Goal: Transaction & Acquisition: Purchase product/service

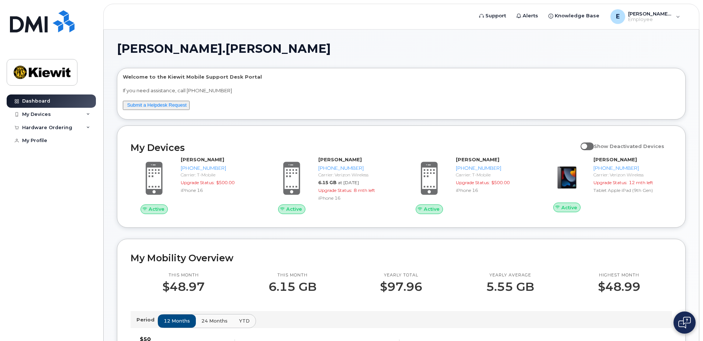
click at [77, 125] on div "Hardware Ordering" at bounding box center [51, 127] width 89 height 13
click at [50, 141] on div "My Orders" at bounding box center [38, 140] width 27 height 7
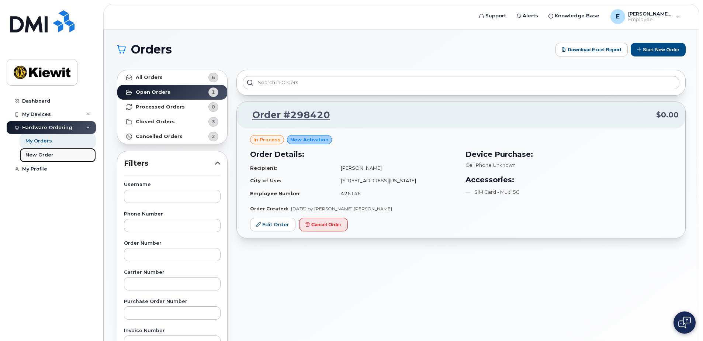
click at [46, 154] on div "New Order" at bounding box center [39, 154] width 28 height 7
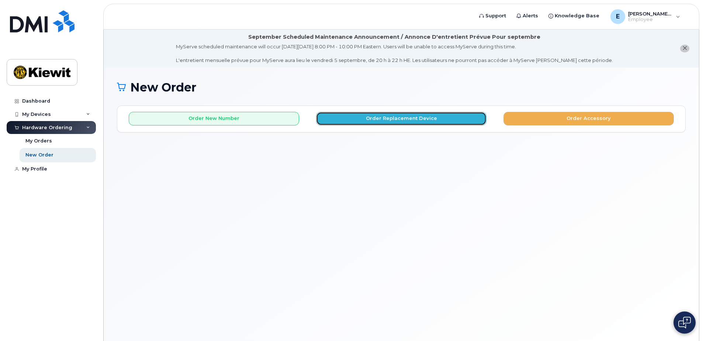
click at [414, 121] on button "Order Replacement Device" at bounding box center [401, 119] width 170 height 14
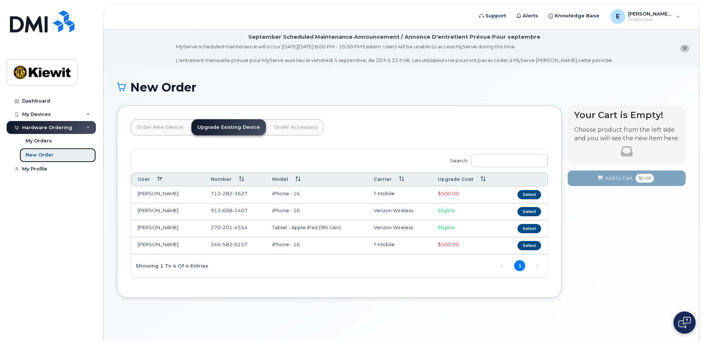
click at [42, 155] on div "New Order" at bounding box center [39, 154] width 28 height 7
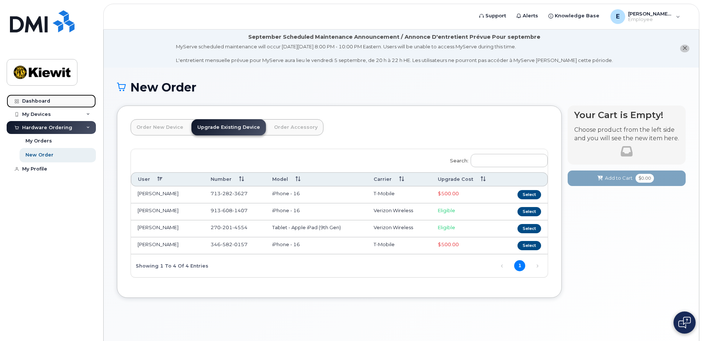
click at [38, 102] on div "Dashboard" at bounding box center [36, 101] width 28 height 6
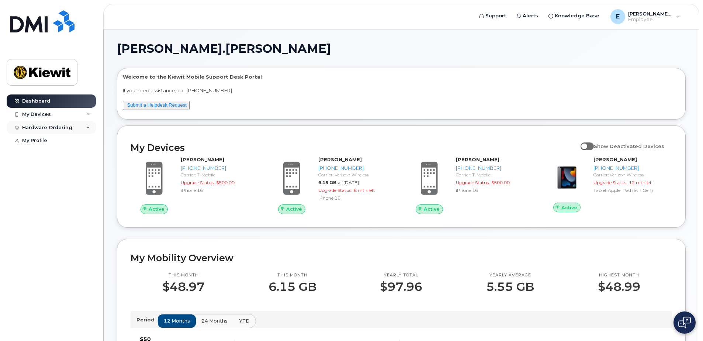
click at [87, 129] on icon at bounding box center [88, 128] width 4 height 4
click at [42, 154] on div "New Order" at bounding box center [39, 154] width 28 height 7
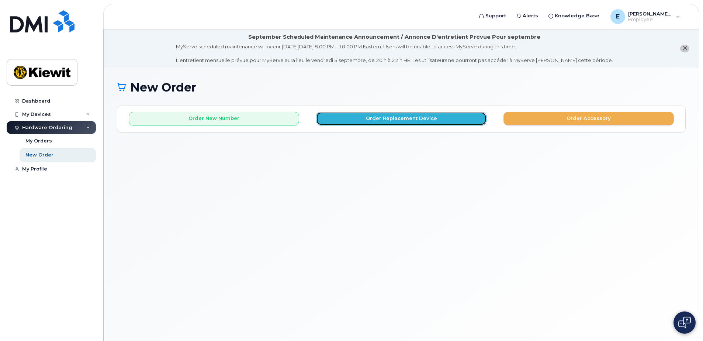
click at [379, 121] on button "Order Replacement Device" at bounding box center [401, 119] width 170 height 14
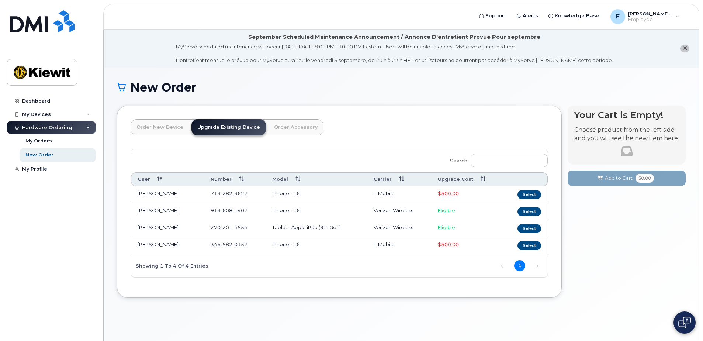
click at [159, 129] on link "Order New Device" at bounding box center [159, 127] width 59 height 16
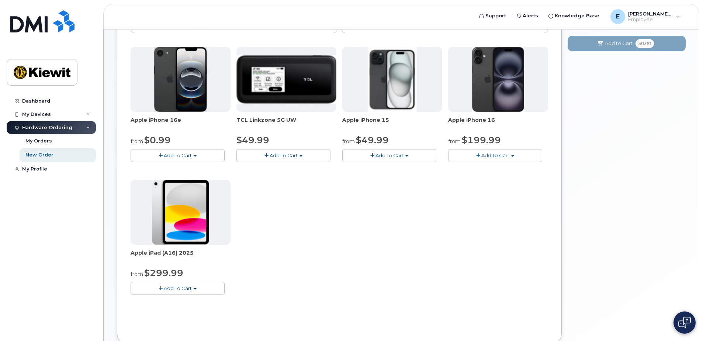
scroll to position [147, 0]
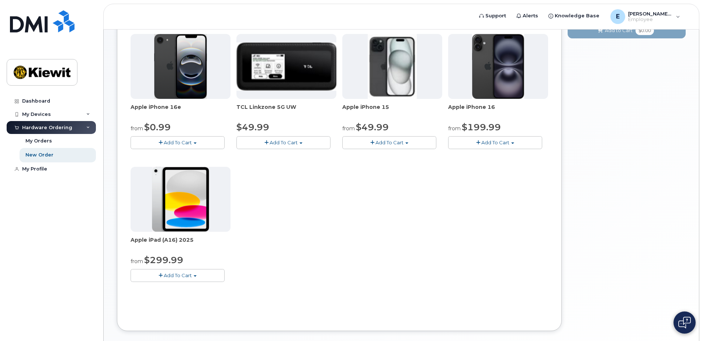
click at [481, 143] on span "Add To Cart" at bounding box center [495, 142] width 28 height 6
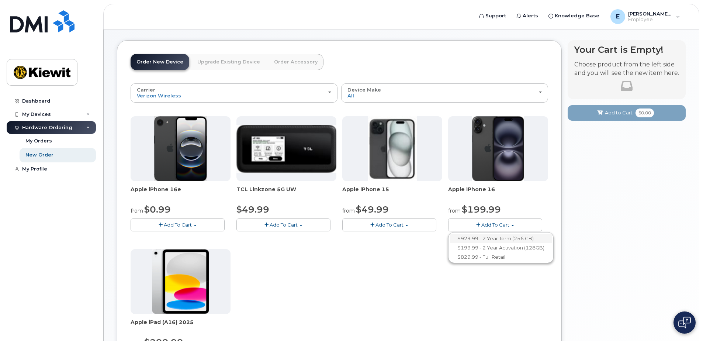
scroll to position [37, 0]
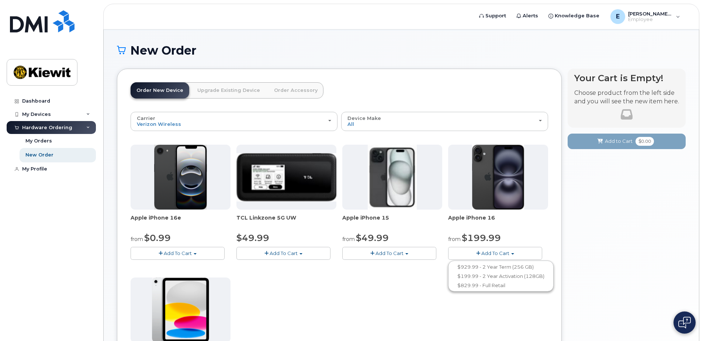
click at [557, 154] on div "Order New Device Upgrade Existing Device Order Accessory Order new device and n…" at bounding box center [339, 255] width 445 height 373
click at [496, 255] on span "Add To Cart" at bounding box center [495, 253] width 28 height 6
click at [502, 278] on link "$199.99 - 2 Year Activation (128GB)" at bounding box center [501, 275] width 102 height 9
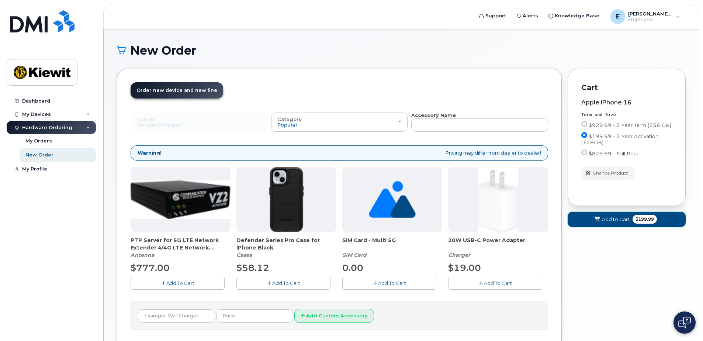
click at [616, 220] on span "Add to Cart" at bounding box center [616, 219] width 28 height 7
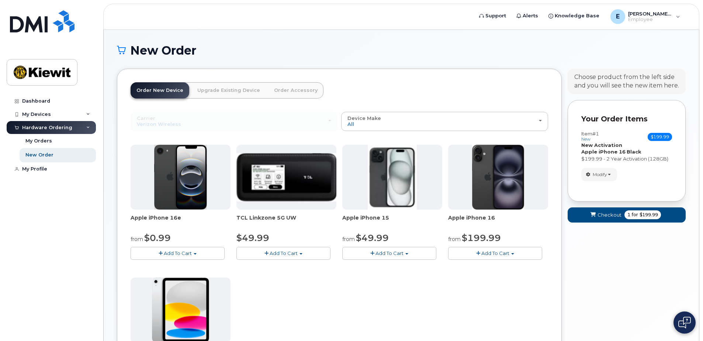
click at [596, 142] on strong "New Activation" at bounding box center [601, 145] width 41 height 6
click at [606, 168] on button "Modify" at bounding box center [599, 174] width 36 height 13
click at [604, 185] on link "change" at bounding box center [616, 185] width 70 height 9
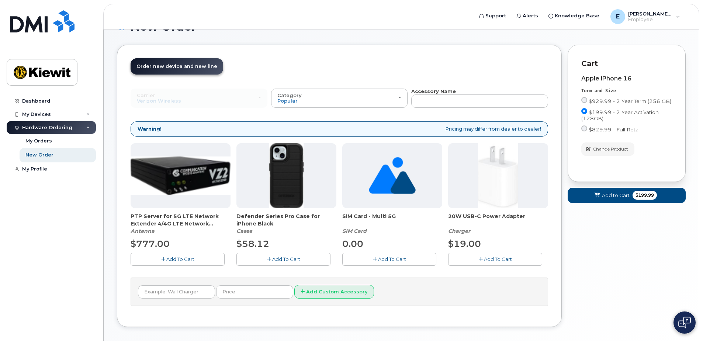
scroll to position [74, 0]
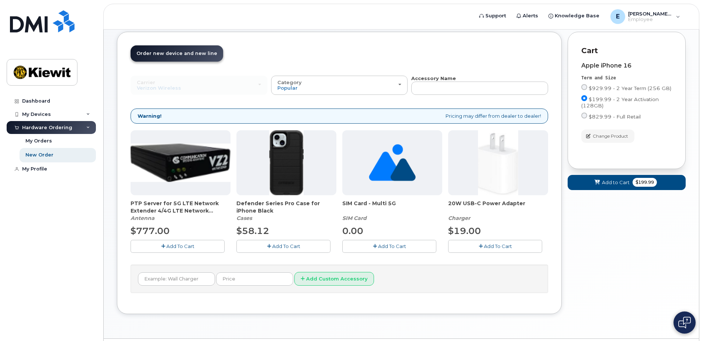
click at [291, 246] on span "Add To Cart" at bounding box center [286, 246] width 28 height 6
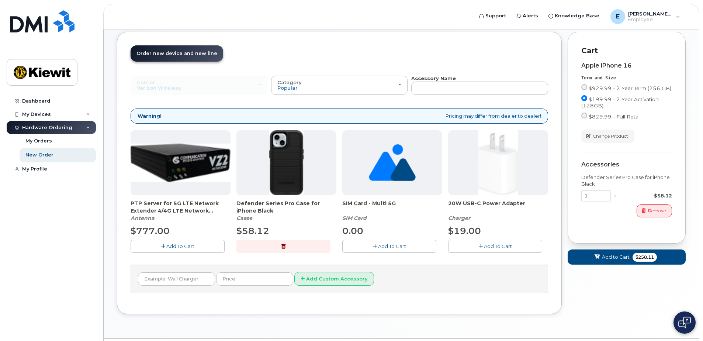
click at [483, 247] on button "Add To Cart" at bounding box center [495, 246] width 94 height 13
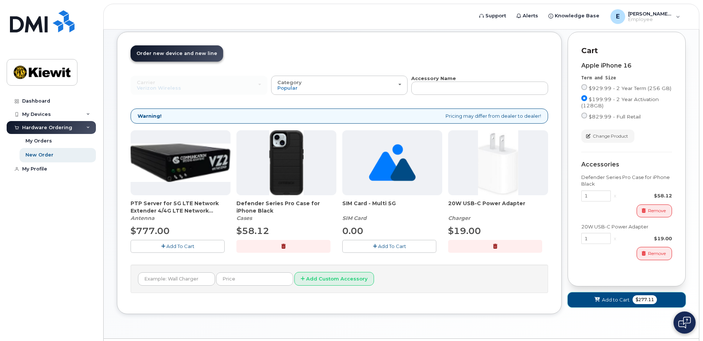
click at [647, 301] on span "$277.11" at bounding box center [644, 299] width 24 height 9
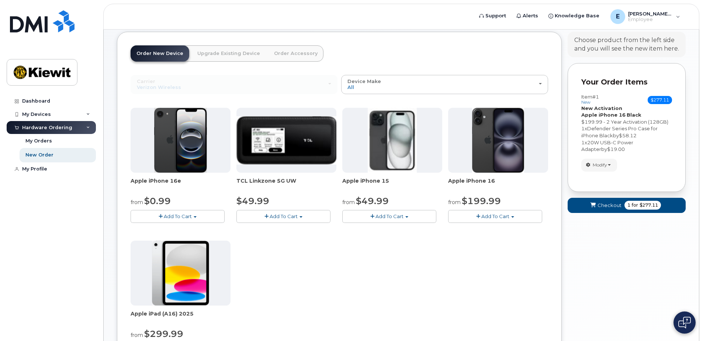
click at [561, 262] on div "Order New Device Upgrade Existing Device Order Accessory Order new device and n…" at bounding box center [339, 218] width 445 height 373
click at [610, 206] on span "Checkout" at bounding box center [609, 205] width 24 height 7
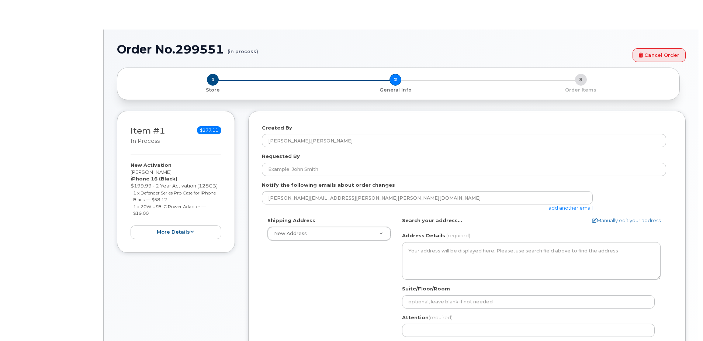
select select
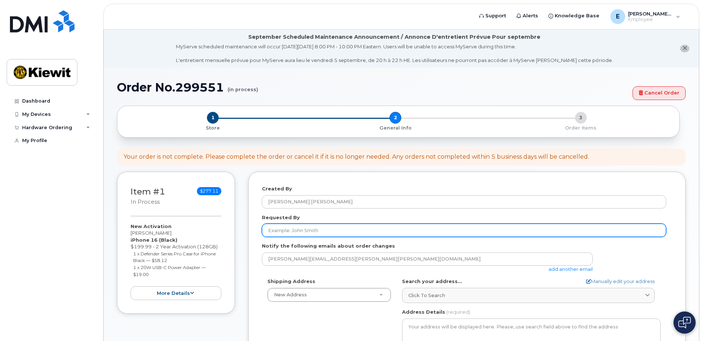
click at [270, 232] on input "Requested By" at bounding box center [464, 229] width 404 height 13
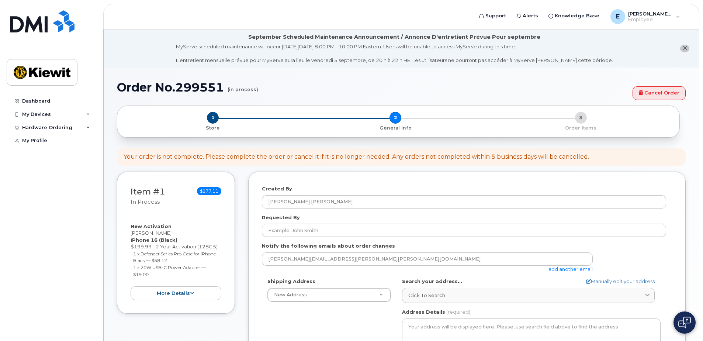
click at [246, 277] on div "Item #1 in process $277.11 New Activation [PERSON_NAME] iPhone 16 (Black) $199.…" at bounding box center [401, 330] width 568 height 319
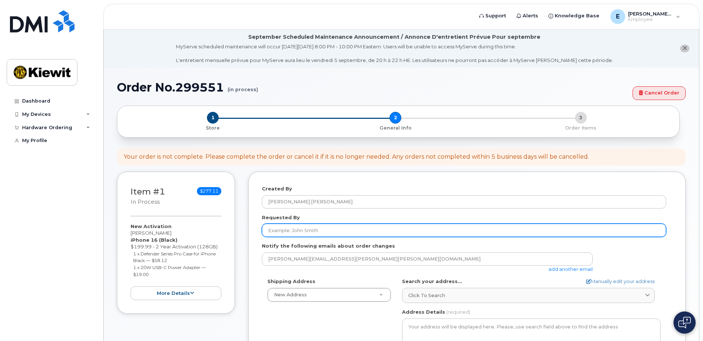
click at [271, 232] on input "Requested By" at bounding box center [464, 229] width 404 height 13
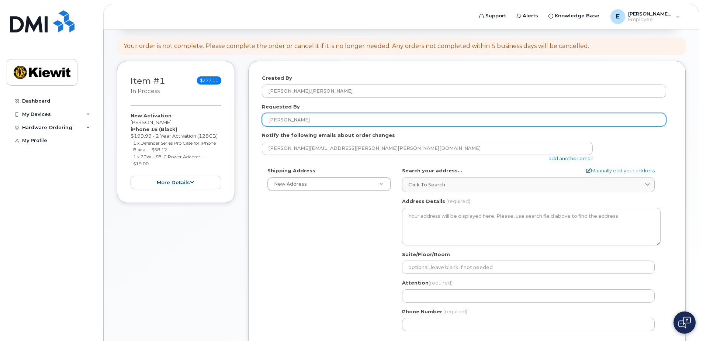
scroll to position [147, 0]
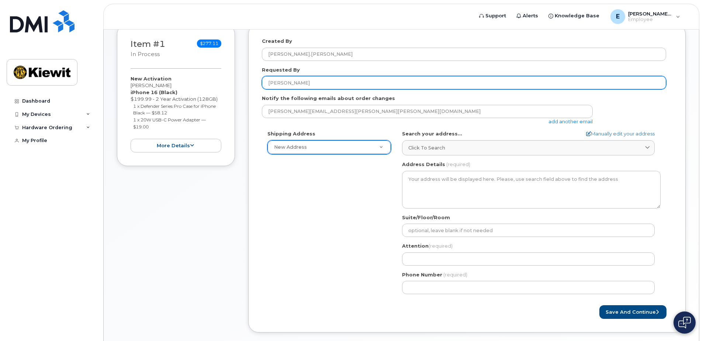
type input "[PERSON_NAME]"
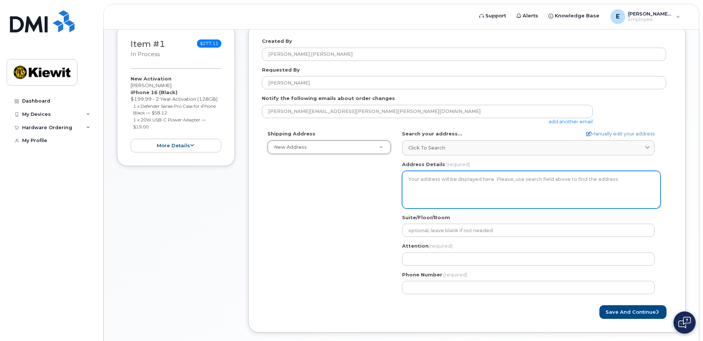
click at [406, 177] on textarea "Address Details" at bounding box center [531, 190] width 258 height 38
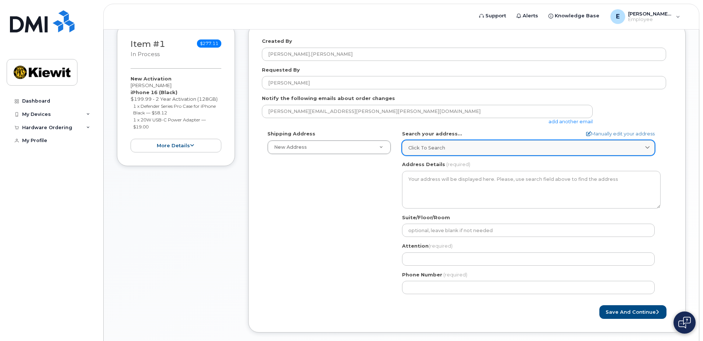
click at [646, 146] on icon at bounding box center [647, 147] width 5 height 5
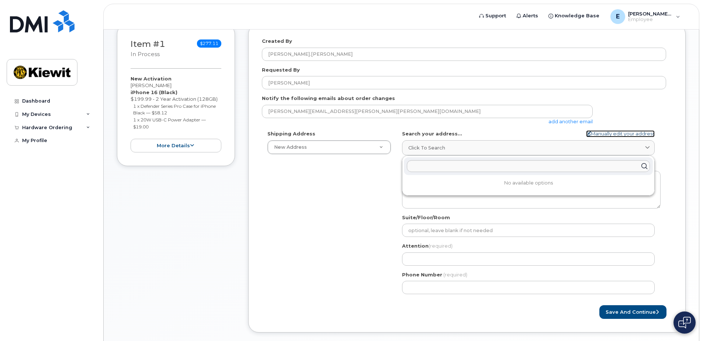
click at [628, 132] on link "Manually edit your address" at bounding box center [620, 133] width 69 height 7
select select
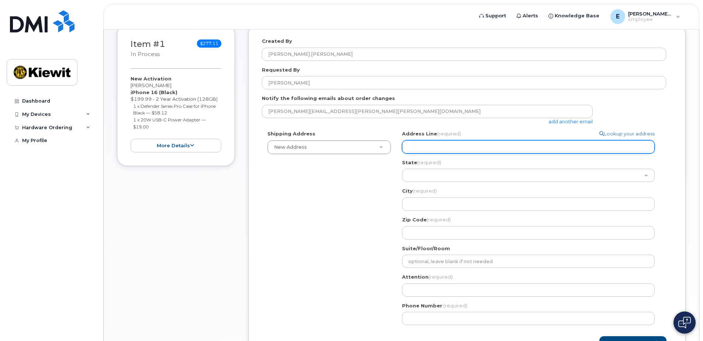
click at [543, 148] on input "Address Line (required)" at bounding box center [528, 146] width 252 height 13
select select
type input "1"
select select
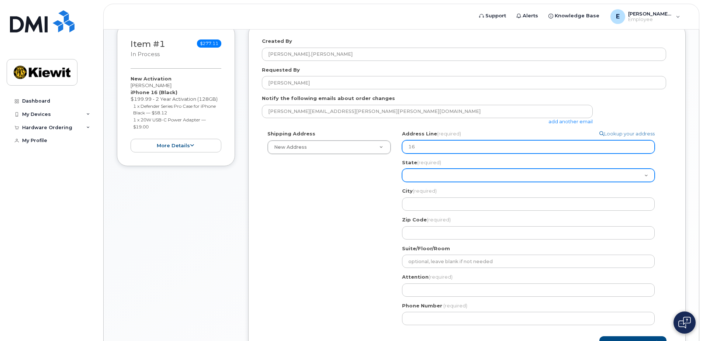
type input "16301 Texas 249 Access Road"
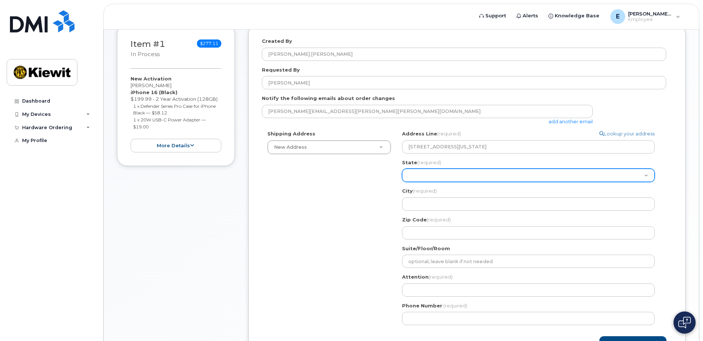
select select "TX"
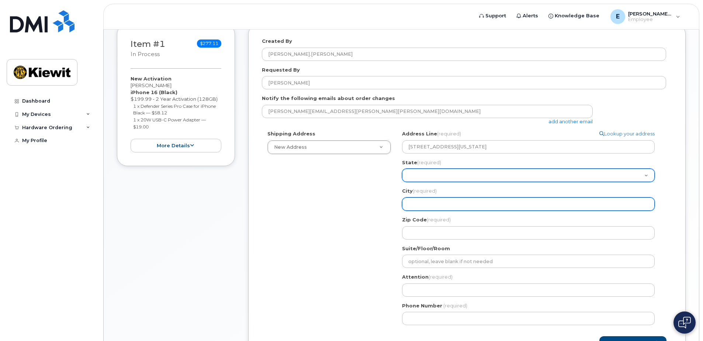
type input "Houston"
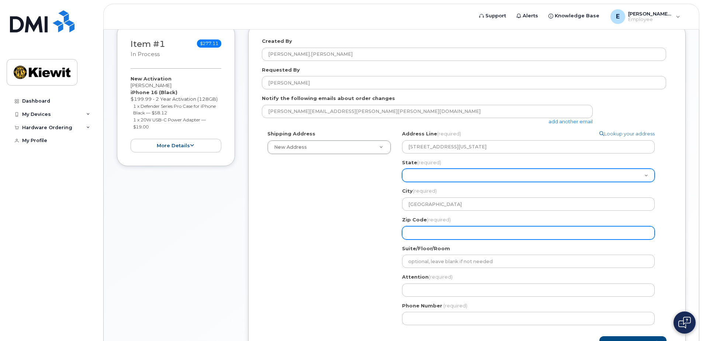
type input "77064"
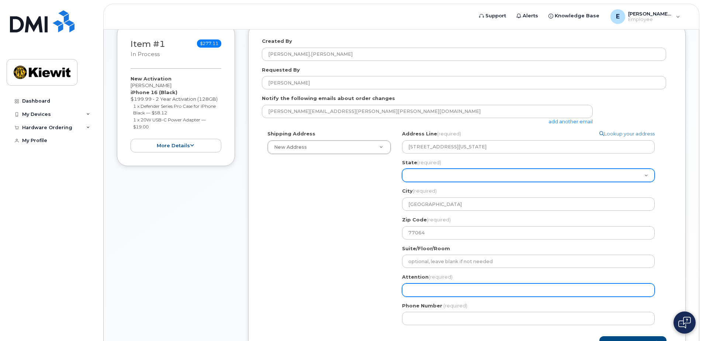
type input "[PERSON_NAME]"
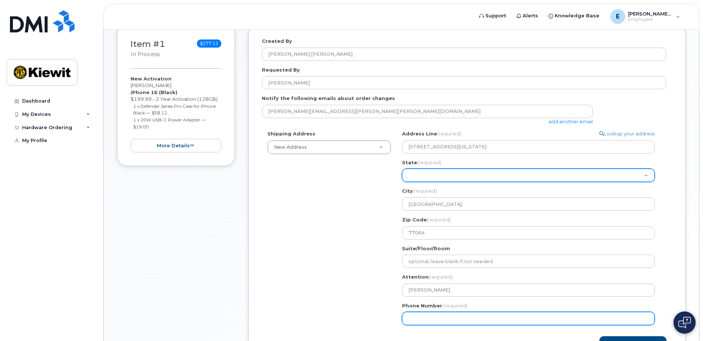
type input "9136081407"
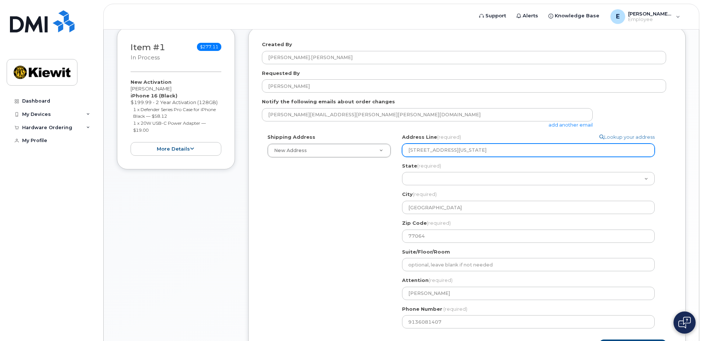
scroll to position [181, 0]
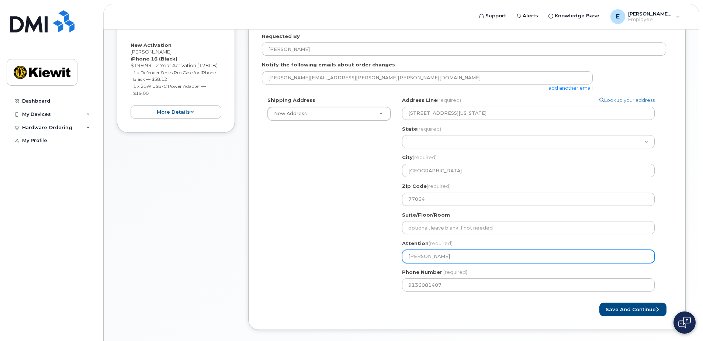
drag, startPoint x: 447, startPoint y: 255, endPoint x: 405, endPoint y: 245, distance: 42.8
click at [405, 245] on div "Attention (required) Emanuel Robles" at bounding box center [531, 251] width 258 height 23
select select
type input "D"
select select
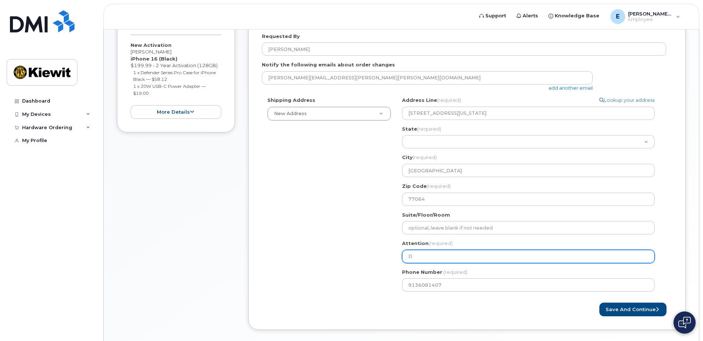
type input "Da"
select select
type input "Dav"
select select
type input "Davi"
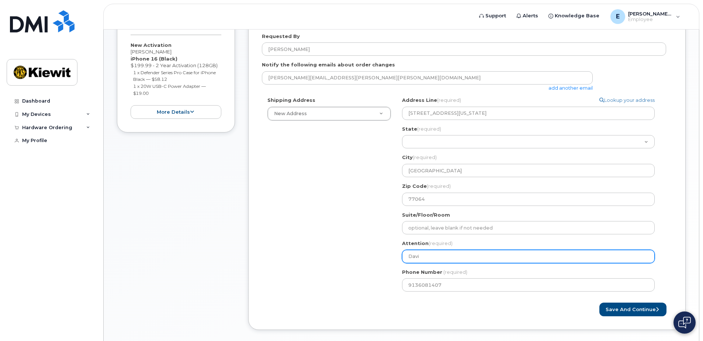
select select
type input "David"
select select
type input "David H"
select select
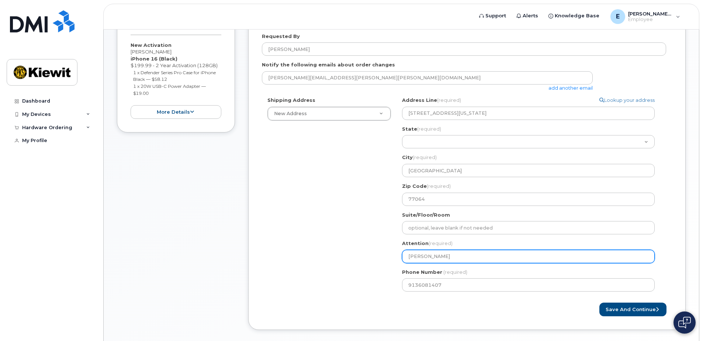
type input "David Ho"
select select
type input "David H"
select select
type input "David"
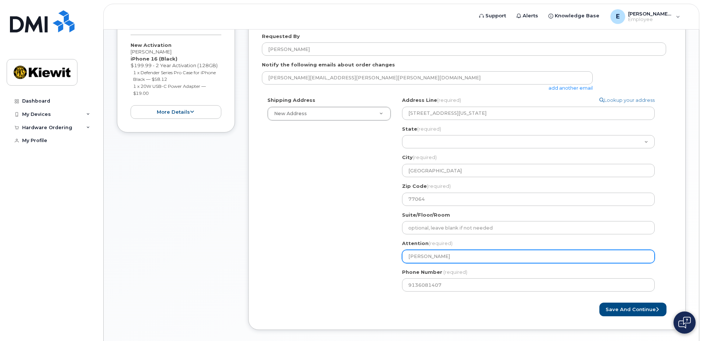
select select
type input "David G"
select select
type input "David Go"
select select
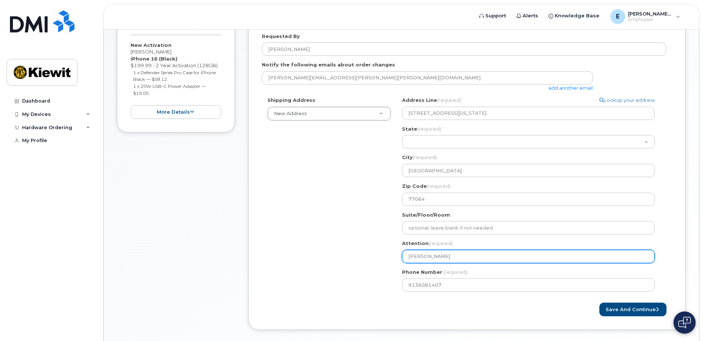
type input "David Goh"
select select
type input "David Go"
select select
type input "David G"
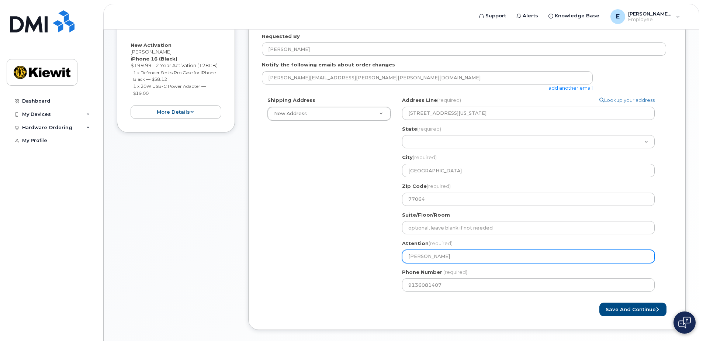
select select
type input "David Gh"
select select
type input "David Gho"
select select
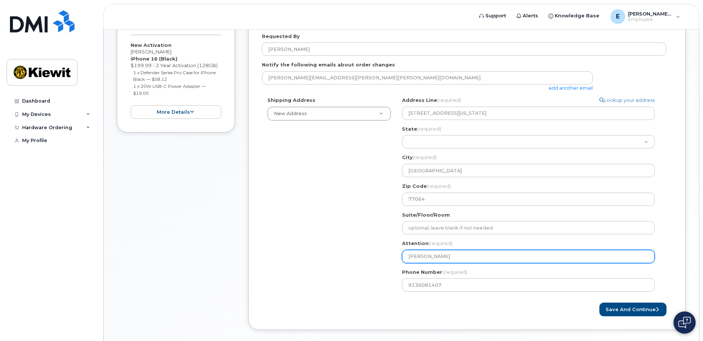
type input "David Gh"
select select
type input "David Gho"
select select
type input "David Ghos"
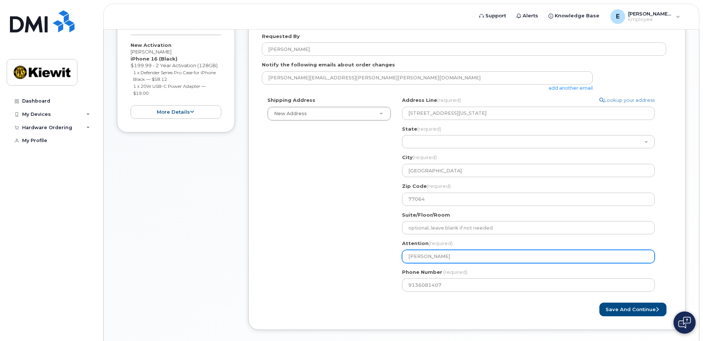
select select
type input "David Ghosl"
select select
type input "[PERSON_NAME]"
select select
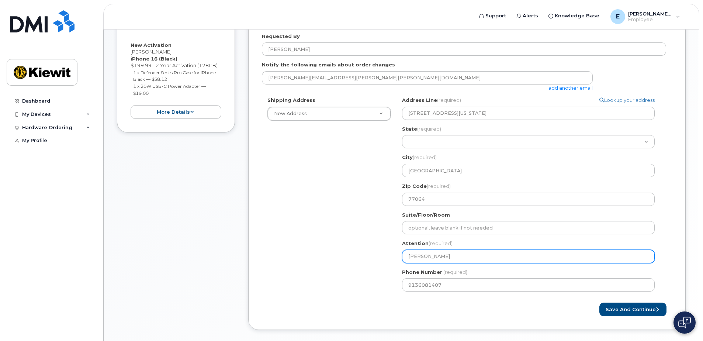
type input "[PERSON_NAME]"
select select
type input "[PERSON_NAME]"
select select
type input "[PERSON_NAME]"
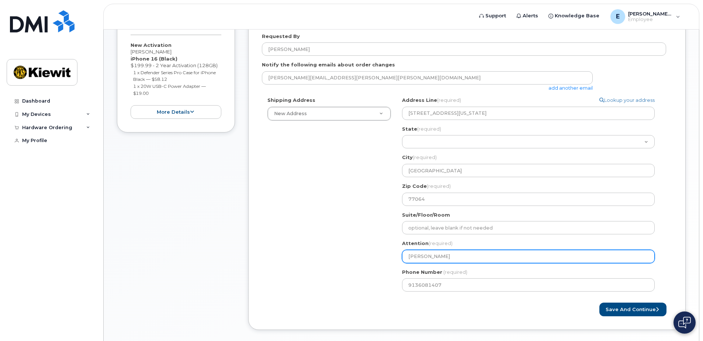
select select
type input "[PERSON_NAME]"
select select
type input "[PERSON_NAME]"
select select
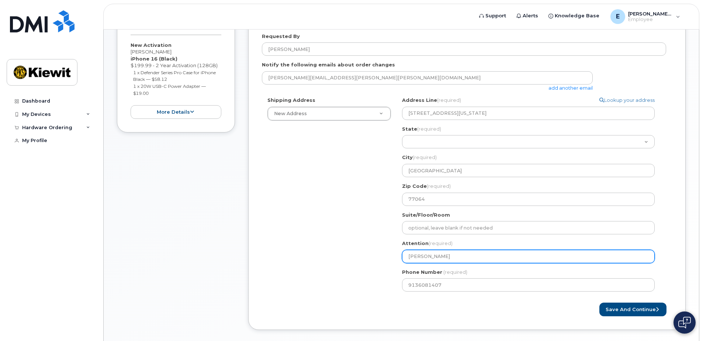
type input "[PERSON_NAME]"
select select
type input "[PERSON_NAME]"
select select
type input "[PERSON_NAME]"
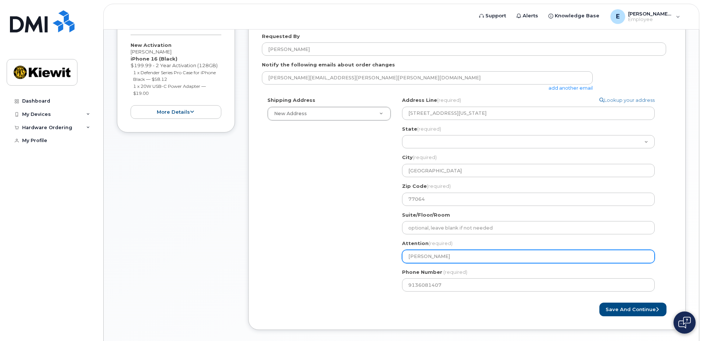
select select
type input "[PERSON_NAME]"
select select
type input "[PERSON_NAME]"
select select
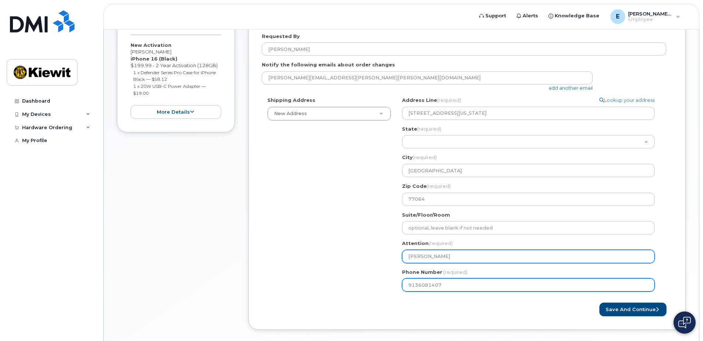
type input "[PERSON_NAME]"
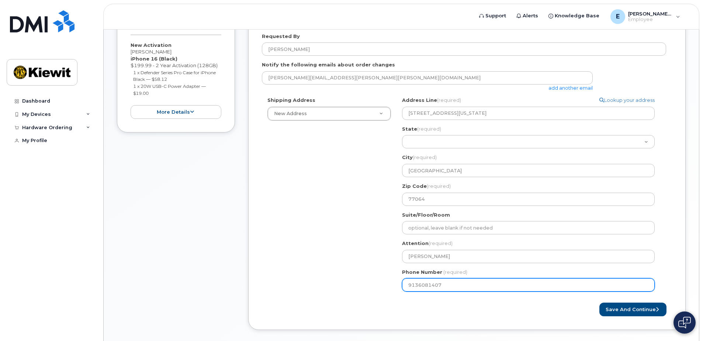
click at [442, 284] on input "9136081407" at bounding box center [528, 284] width 252 height 13
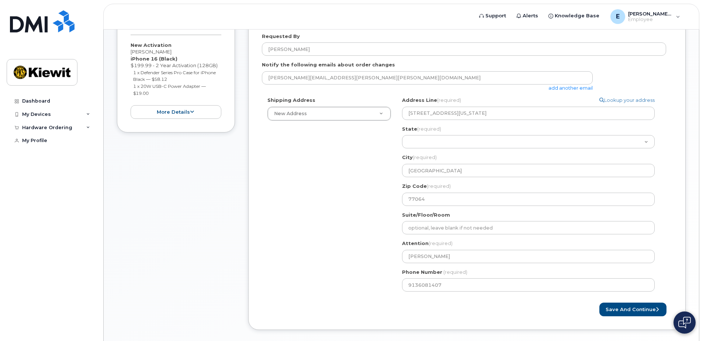
click at [385, 302] on form "Created By Emanuel.Robles Requested By David Gholson Notify the following email…" at bounding box center [467, 160] width 410 height 312
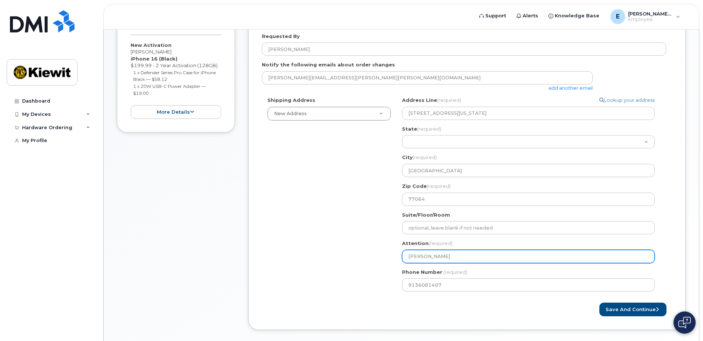
drag, startPoint x: 444, startPoint y: 259, endPoint x: 390, endPoint y: 251, distance: 54.8
click at [390, 251] on div "Shipping Address New Address New Address TX Houston Search your address... Manu…" at bounding box center [464, 197] width 404 height 200
select select
type input "E"
select select
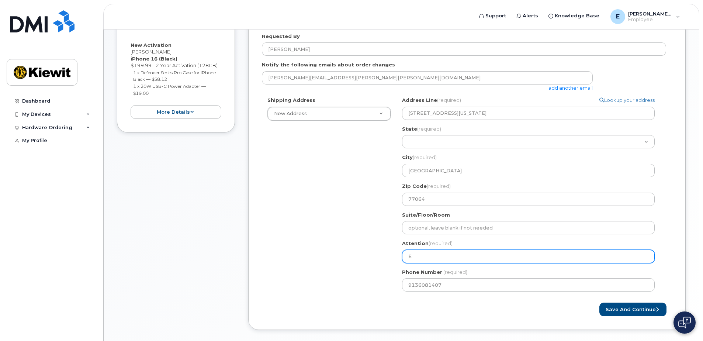
type input "Em"
select select
type input "Ema"
select select
type input "Eman"
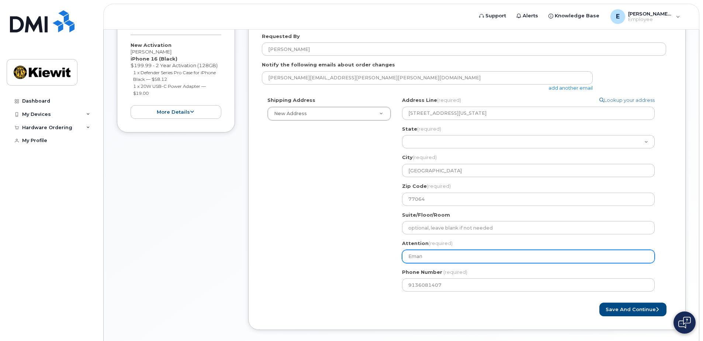
select select
type input "Emanu"
select select
type input "Emanue"
select select
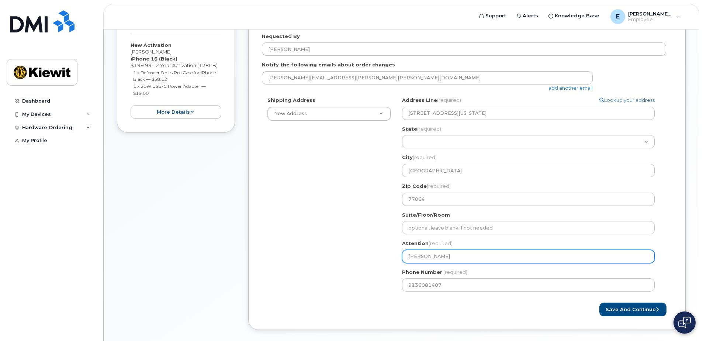
type input "Emanuel"
select select
type input "Emanuel R"
select select
type input "Emanuel Ro"
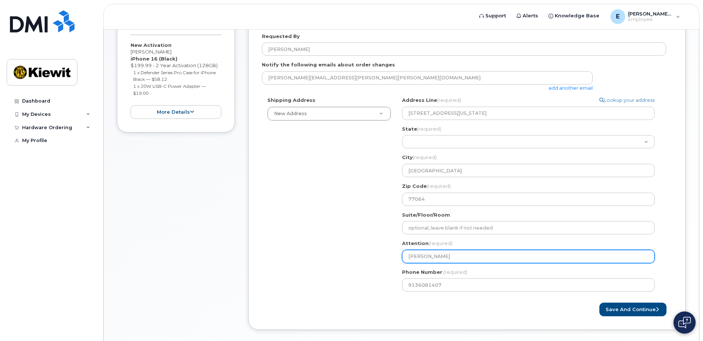
select select
type input "Emanuel Rob"
select select
type input "[PERSON_NAME]"
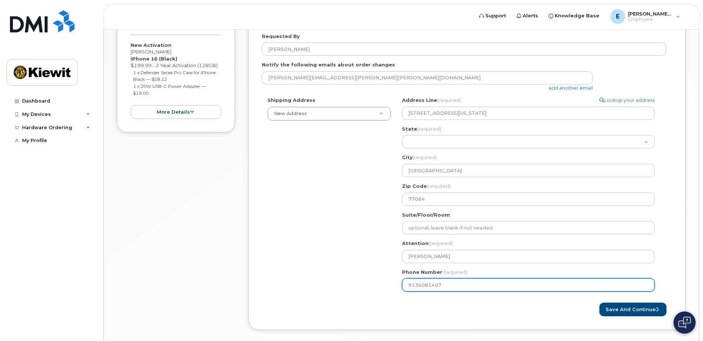
select select
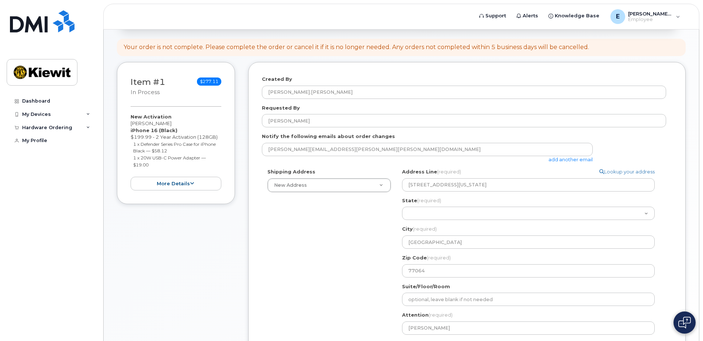
scroll to position [107, 0]
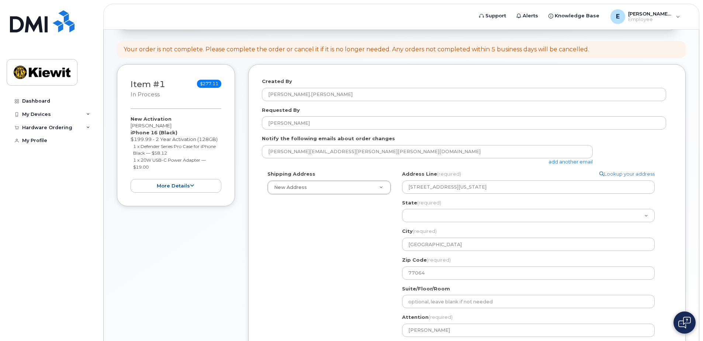
click at [551, 160] on link "add another email" at bounding box center [570, 162] width 44 height 6
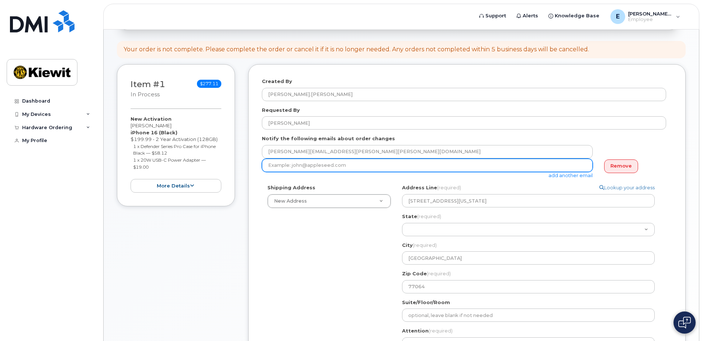
click at [555, 165] on input "email" at bounding box center [427, 165] width 331 height 13
drag, startPoint x: 277, startPoint y: 166, endPoint x: 256, endPoint y: 163, distance: 21.3
click at [256, 163] on div "Created By Emanuel.Robles Requested By David Gholson Notify the following email…" at bounding box center [466, 240] width 437 height 353
paste input "David.Gholson@kiewit.com"
type input "David.Gholson@kiewit.com"
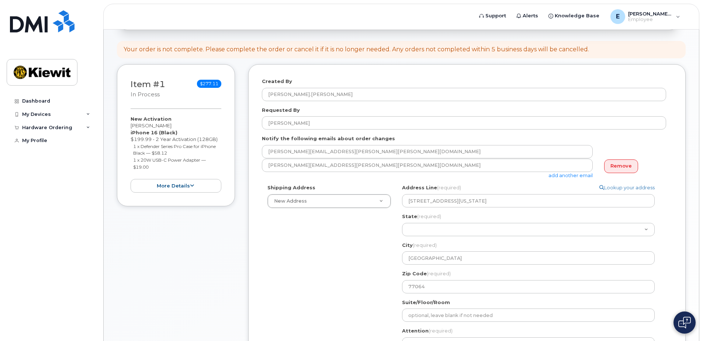
click at [275, 298] on div "Shipping Address New Address New Address TX Houston Search your address... Manu…" at bounding box center [464, 284] width 404 height 200
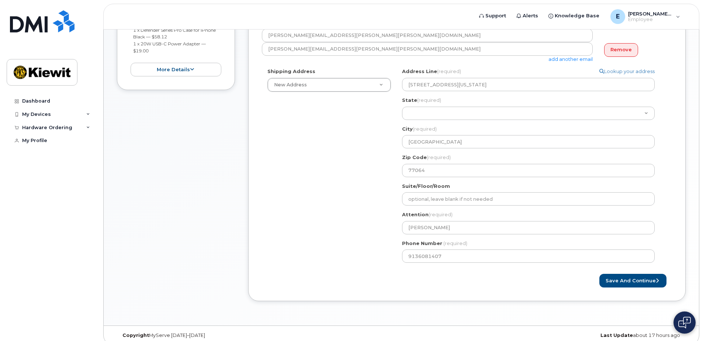
scroll to position [231, 0]
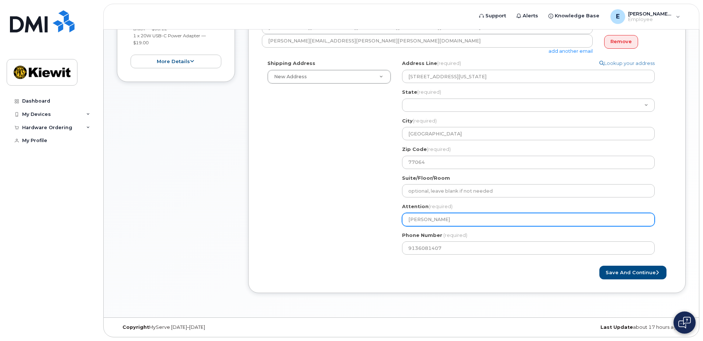
drag, startPoint x: 447, startPoint y: 220, endPoint x: 389, endPoint y: 226, distance: 58.6
click at [389, 226] on div "Shipping Address New Address New Address TX Houston Search your address... Manu…" at bounding box center [464, 160] width 404 height 200
select select
type input "D"
select select
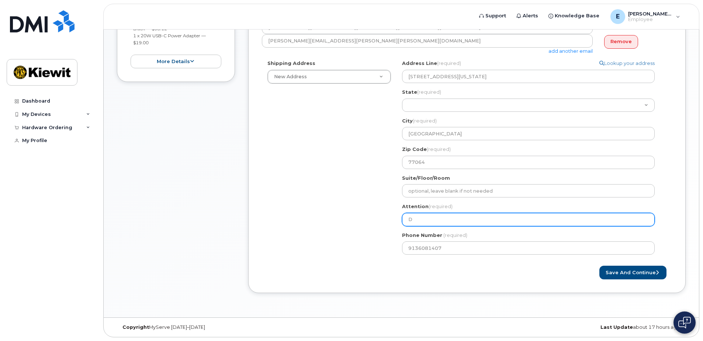
type input "Da"
select select
type input "Dav"
select select
type input "Davi"
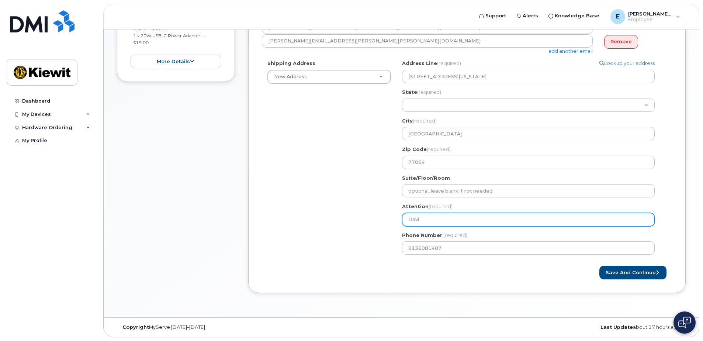
select select
type input "[PERSON_NAME]"
select select
type input "[PERSON_NAME]"
select select
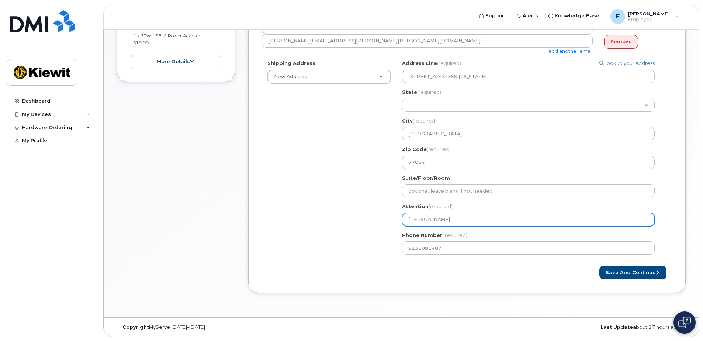
type input "[PERSON_NAME]"
select select
type input "[PERSON_NAME]"
select select
type input "[PERSON_NAME]"
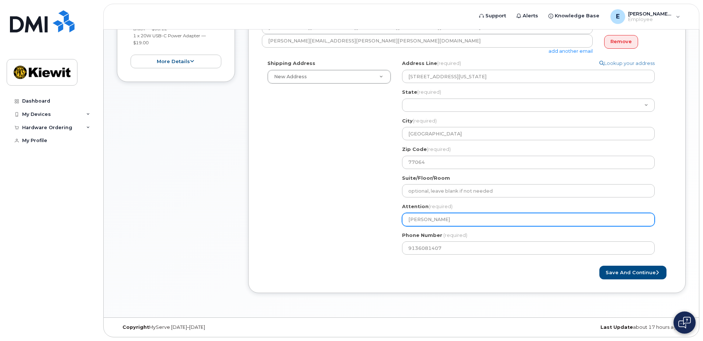
select select
type input "[PERSON_NAME]"
select select
type input "[PERSON_NAME]"
select select
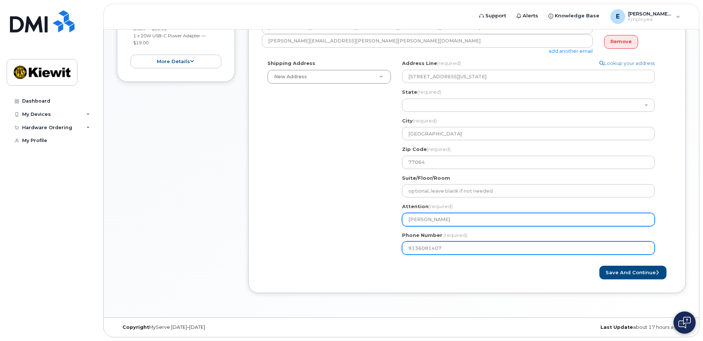
type input "[PERSON_NAME]"
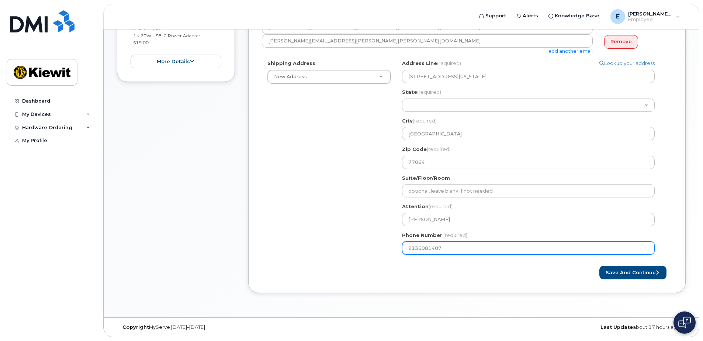
drag, startPoint x: 443, startPoint y: 248, endPoint x: 364, endPoint y: 249, distance: 78.5
click at [366, 249] on div "Shipping Address New Address New Address TX Houston Search your address... Manu…" at bounding box center [464, 160] width 404 height 200
select select
type input "303"
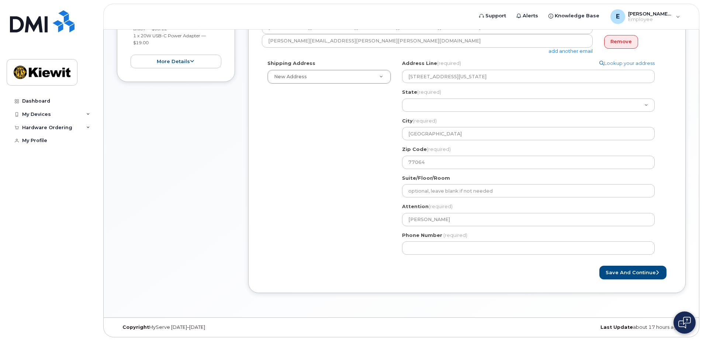
click at [341, 265] on div at bounding box center [364, 265] width 205 height 0
click at [645, 274] on button "Save and Continue" at bounding box center [632, 272] width 67 height 14
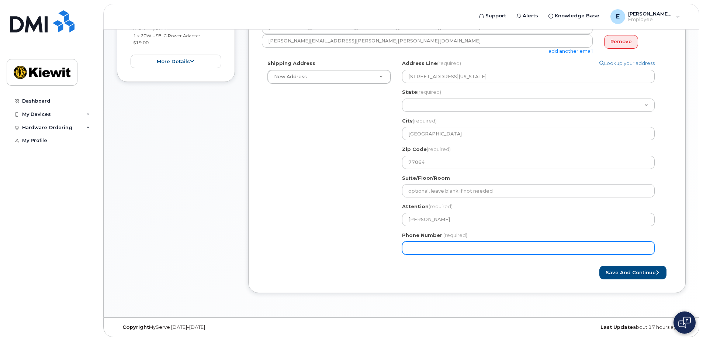
click at [438, 248] on input "Phone Number" at bounding box center [528, 247] width 252 height 13
click at [407, 247] on input "Phone Number" at bounding box center [528, 247] width 252 height 13
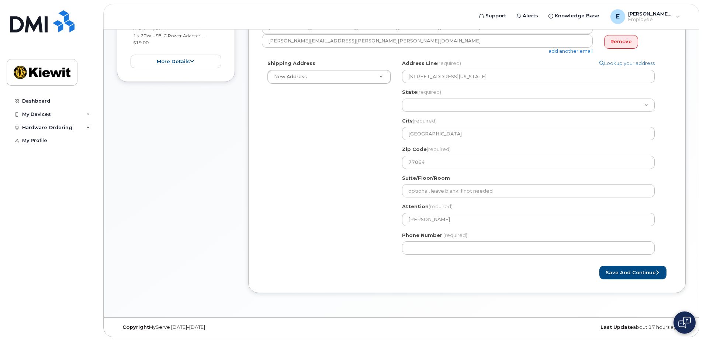
click at [412, 290] on div "Created By Emanuel.Robles Requested By David Gholson Notify the following email…" at bounding box center [466, 116] width 437 height 353
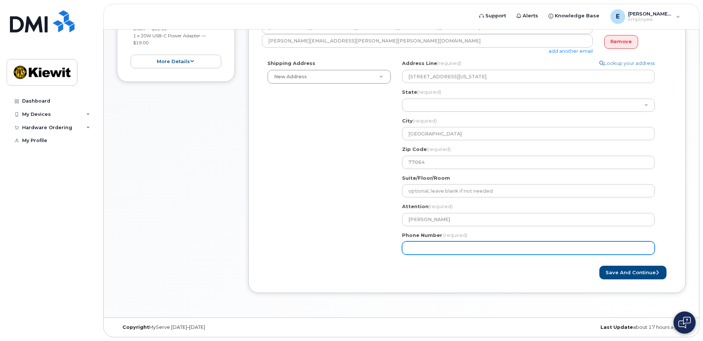
click at [407, 250] on input "Phone Number" at bounding box center [528, 247] width 252 height 13
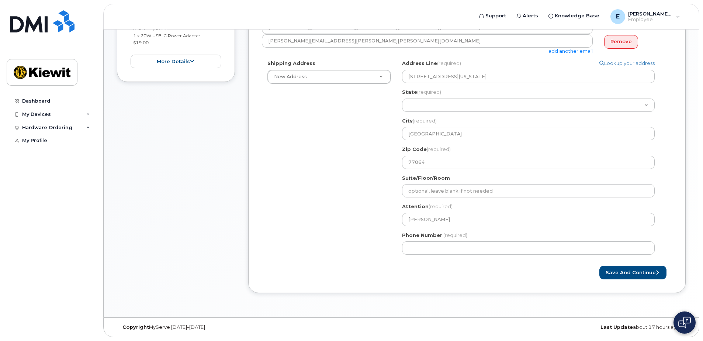
click at [423, 263] on form "Created By Emanuel.Robles Requested By David Gholson Notify the following email…" at bounding box center [467, 116] width 410 height 325
click at [450, 283] on div "Created By Emanuel.Robles Requested By David Gholson Notify the following email…" at bounding box center [466, 116] width 437 height 353
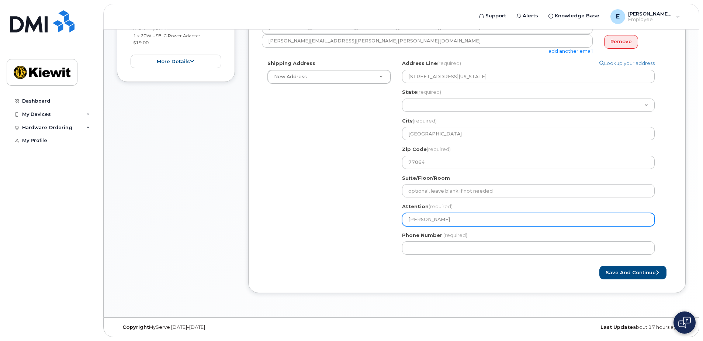
click at [463, 219] on input "[PERSON_NAME]" at bounding box center [528, 219] width 252 height 13
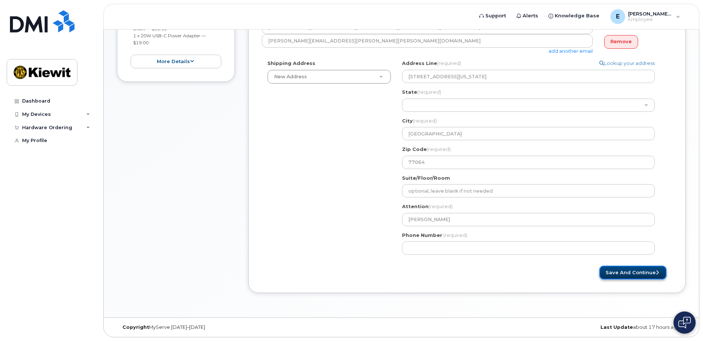
click at [619, 273] on button "Save and Continue" at bounding box center [632, 272] width 67 height 14
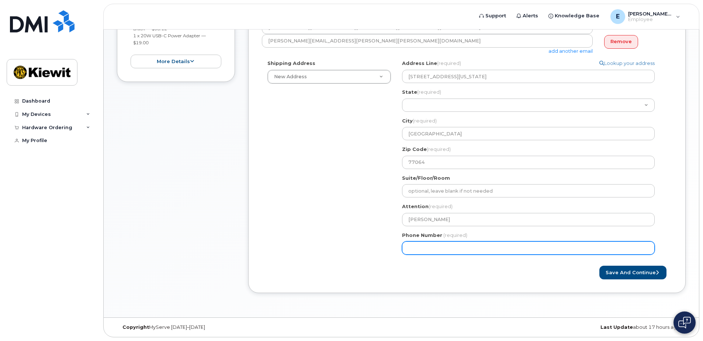
drag, startPoint x: 444, startPoint y: 247, endPoint x: 338, endPoint y: 238, distance: 106.9
click at [338, 238] on div "Shipping Address New Address New Address TX Houston Search your address... Manu…" at bounding box center [464, 160] width 404 height 200
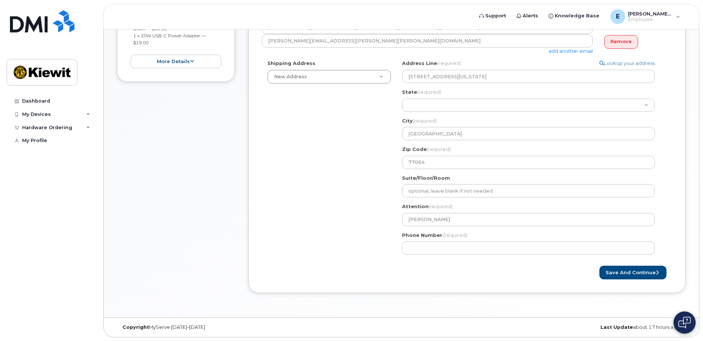
click at [344, 244] on div "Shipping Address New Address New Address TX Houston Search your address... Manu…" at bounding box center [464, 160] width 404 height 200
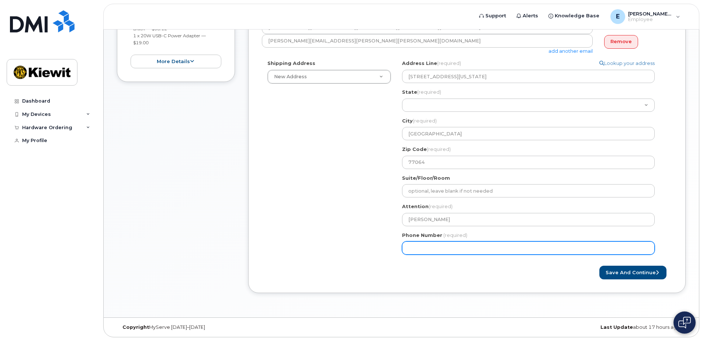
click at [412, 247] on input "Phone Number" at bounding box center [528, 247] width 252 height 13
type input "3"
type input "9136081407"
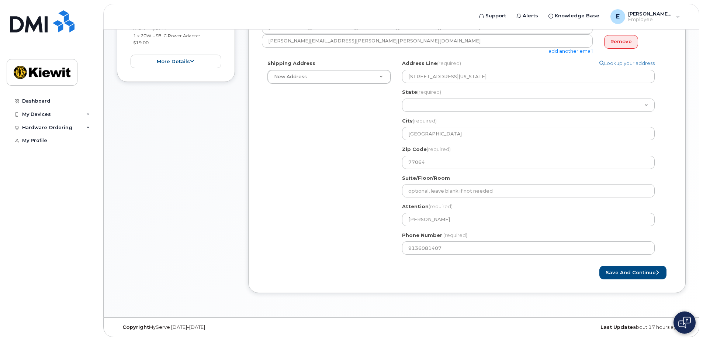
click at [442, 276] on div "Save and Continue" at bounding box center [467, 272] width 410 height 14
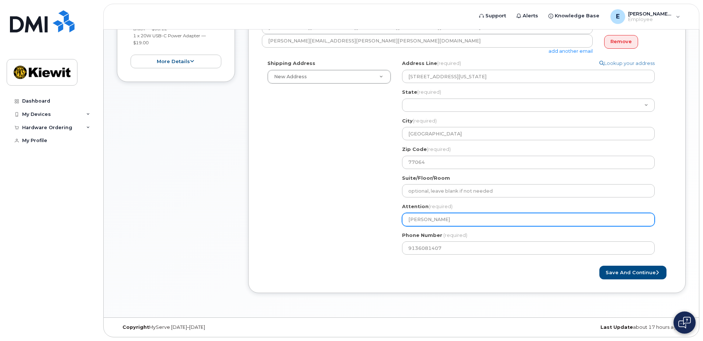
drag, startPoint x: 453, startPoint y: 217, endPoint x: 365, endPoint y: 214, distance: 88.5
click at [365, 214] on div "Shipping Address New Address New Address TX Houston Search your address... Manu…" at bounding box center [464, 160] width 404 height 200
select select
type input "E"
select select
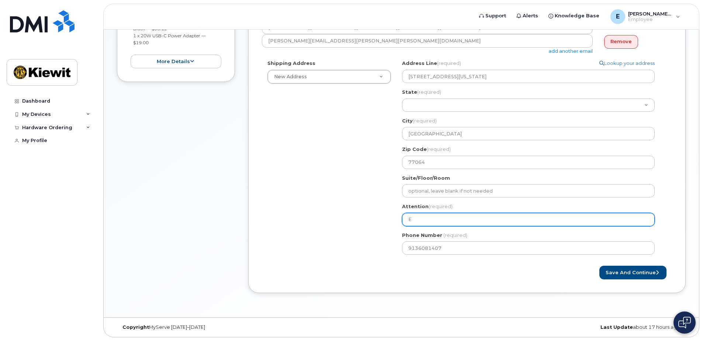
type input "Em"
select select
type input "Ema"
select select
type input "Eman"
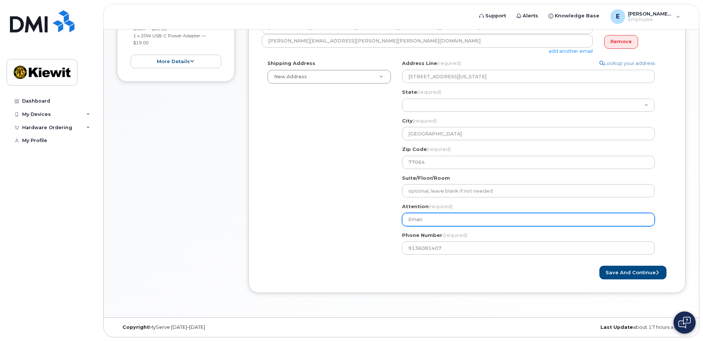
select select
type input "Emanu"
select select
type input "Emanuj"
select select
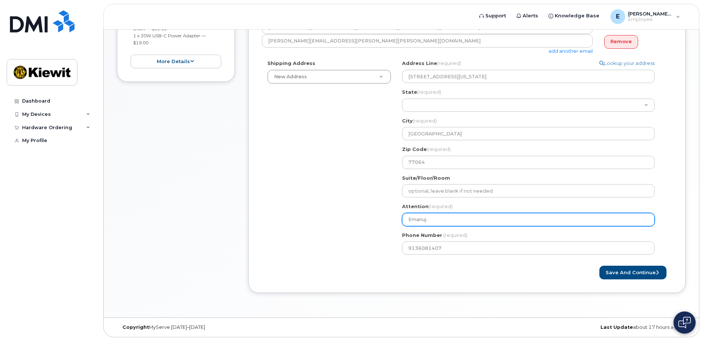
type input "Emanuje"
select select
type input "Emanuj"
select select
type input "Emanu"
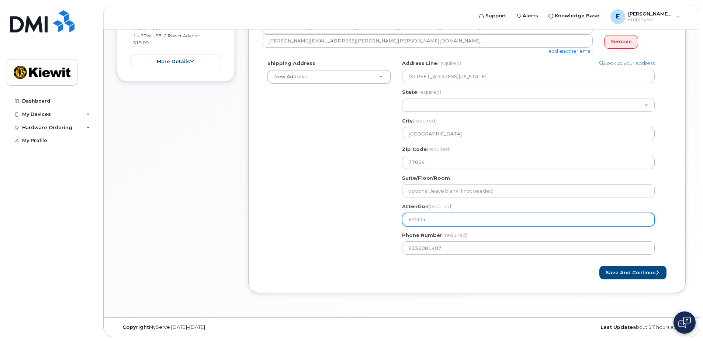
select select
type input "Emanue"
select select
type input "Emanuel"
select select
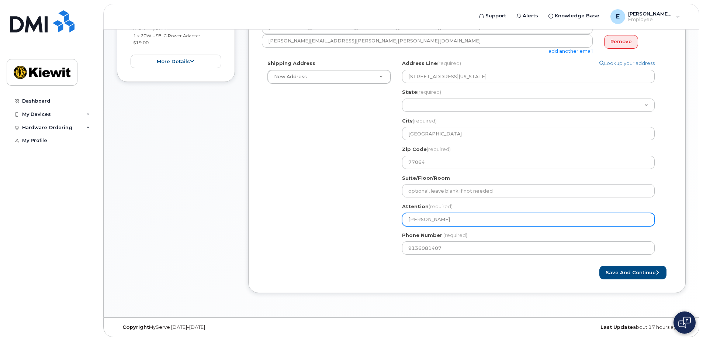
type input "Emanuel R"
select select
type input "Emanuel Ro"
select select
type input "[PERSON_NAME]"
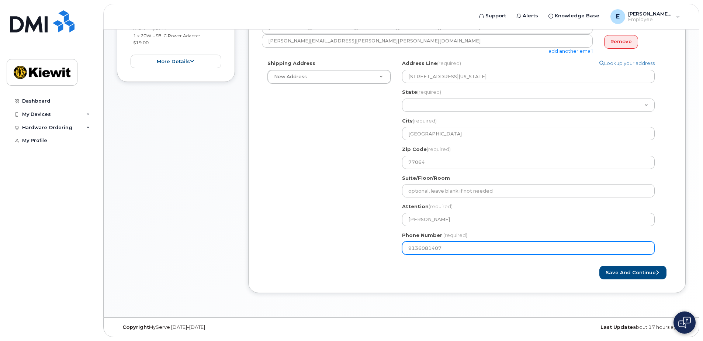
select select
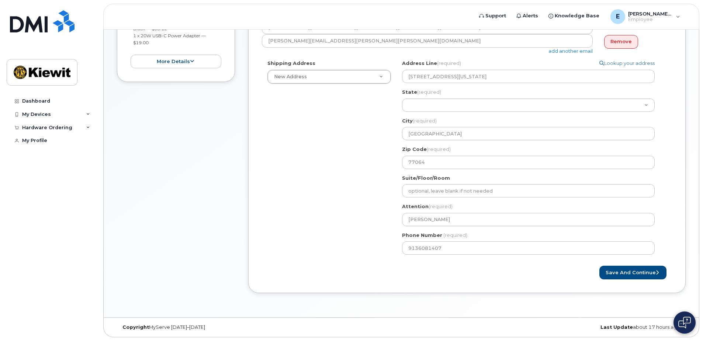
click at [480, 289] on div "Created By Emanuel.Robles Requested By David Gholson Notify the following email…" at bounding box center [466, 116] width 437 height 353
click at [607, 268] on button "Save and Continue" at bounding box center [632, 272] width 67 height 14
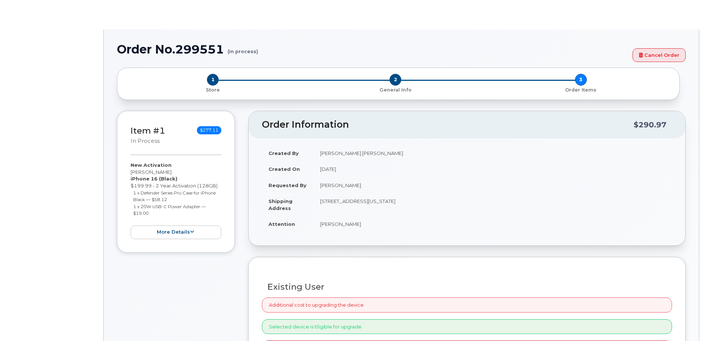
radio input "true"
type input "2155561"
select select
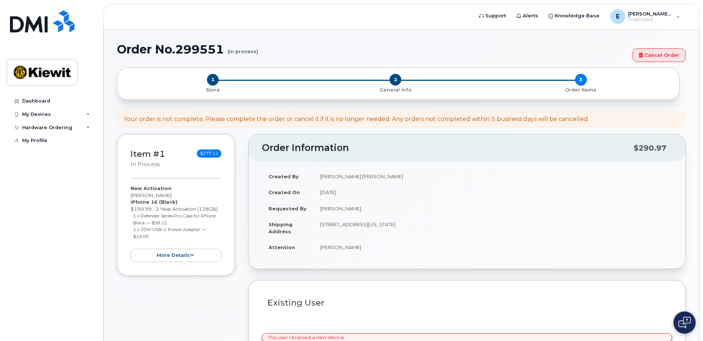
type input "16301 ([GEOGRAPHIC_DATA], [GEOGRAPHIC_DATA])"
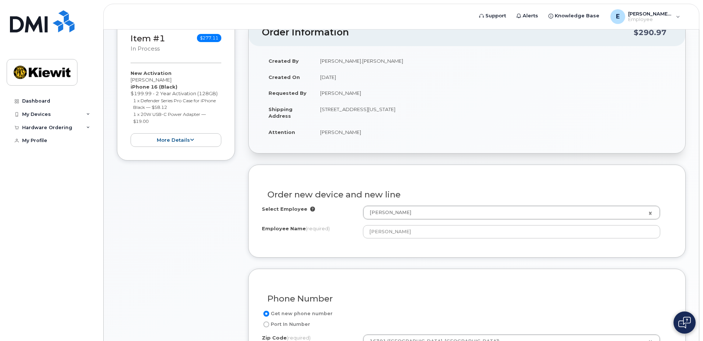
scroll to position [147, 0]
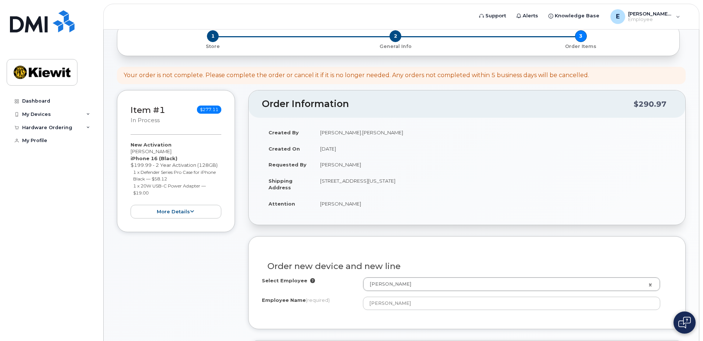
scroll to position [0, 0]
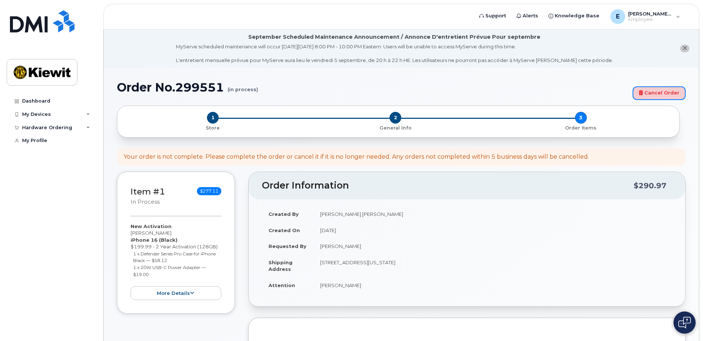
drag, startPoint x: 662, startPoint y: 97, endPoint x: 405, endPoint y: 48, distance: 261.4
click at [662, 97] on link "Cancel Order" at bounding box center [658, 93] width 53 height 14
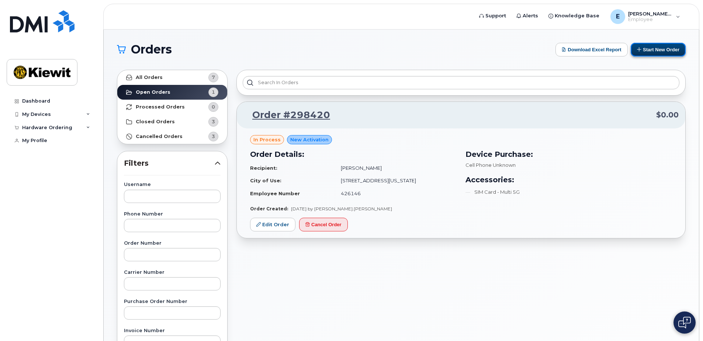
click at [637, 48] on icon at bounding box center [639, 49] width 5 height 5
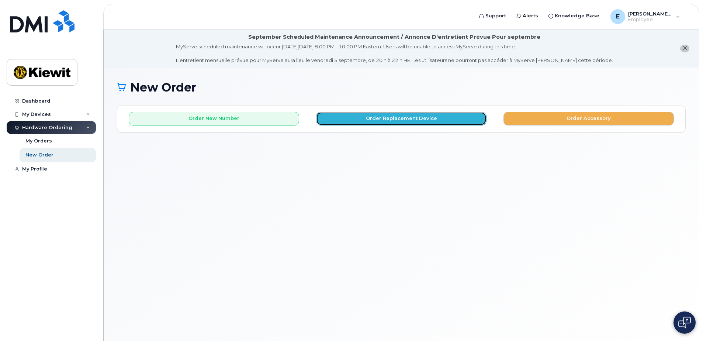
click at [361, 122] on button "Order Replacement Device" at bounding box center [401, 119] width 170 height 14
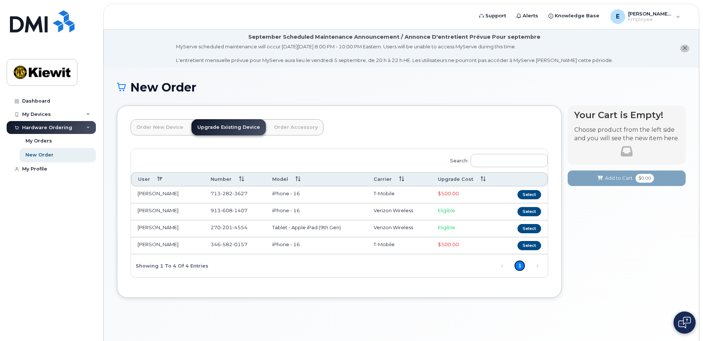
click at [522, 267] on link "1" at bounding box center [519, 265] width 11 height 11
click at [531, 285] on div "Order New Device Upgrade Existing Device Order Accessory Order new device and n…" at bounding box center [339, 201] width 445 height 192
click at [45, 170] on div "My Profile" at bounding box center [34, 169] width 25 height 6
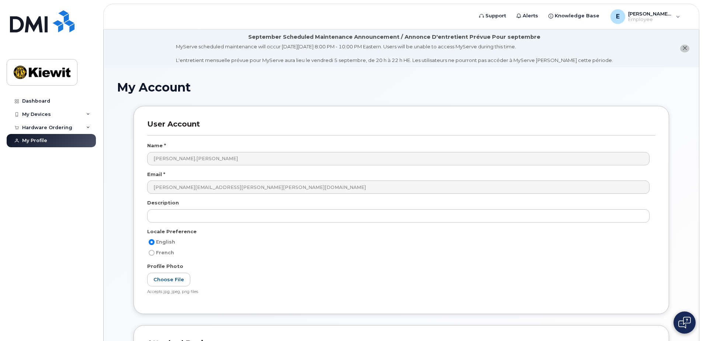
click at [682, 47] on icon "close notification" at bounding box center [684, 48] width 5 height 5
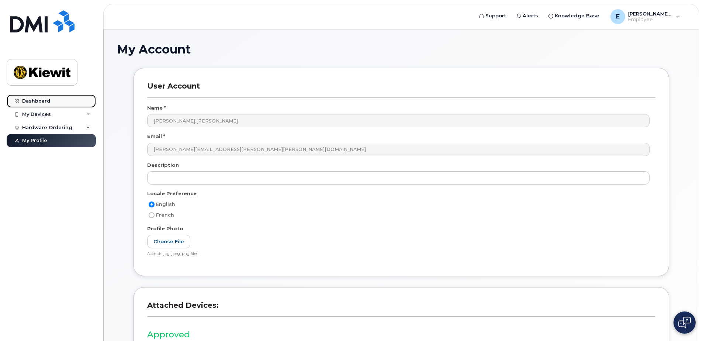
click at [37, 97] on link "Dashboard" at bounding box center [51, 100] width 89 height 13
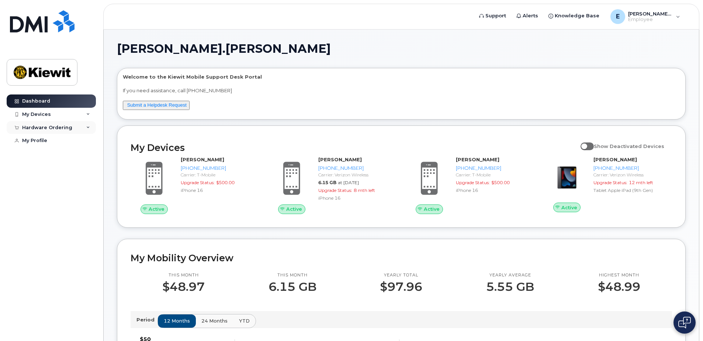
click at [47, 129] on div "Hardware Ordering" at bounding box center [47, 128] width 50 height 6
click at [45, 154] on div "New Order" at bounding box center [39, 154] width 28 height 7
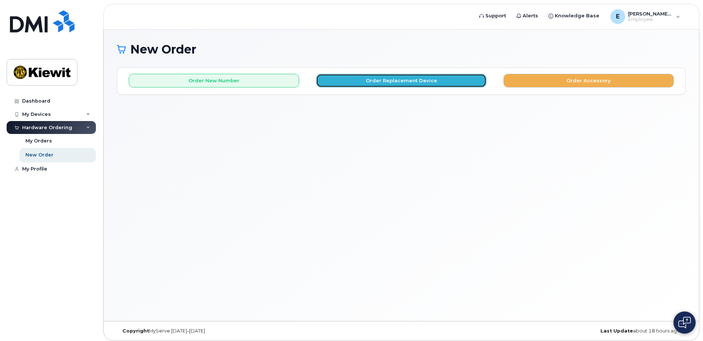
click at [376, 82] on button "Order Replacement Device" at bounding box center [401, 81] width 170 height 14
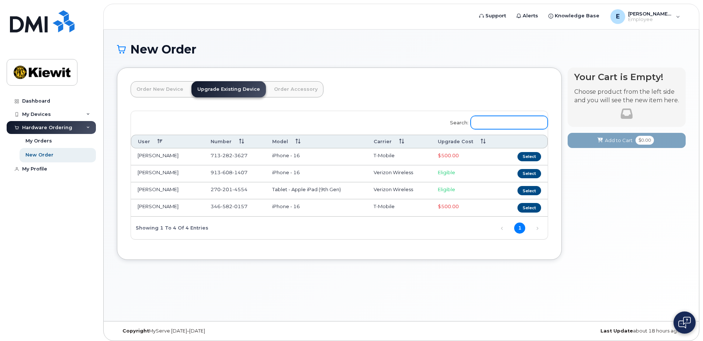
click at [481, 119] on input "Search:" at bounding box center [508, 122] width 77 height 13
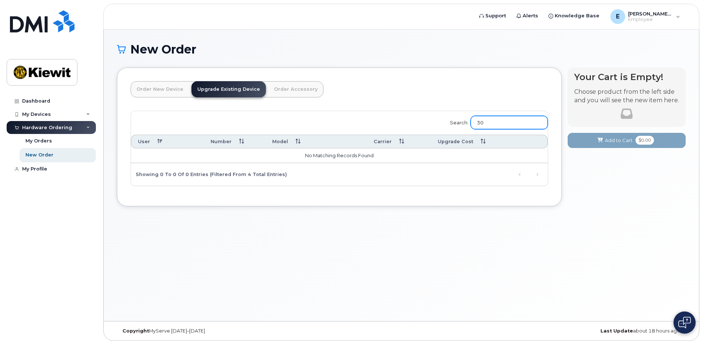
type input "3"
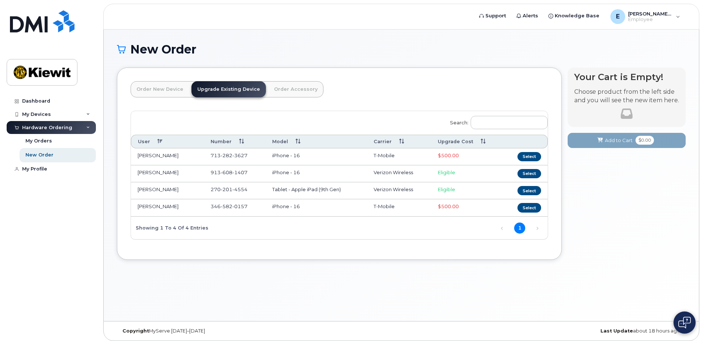
click at [283, 88] on link "Order Accessory" at bounding box center [295, 89] width 55 height 16
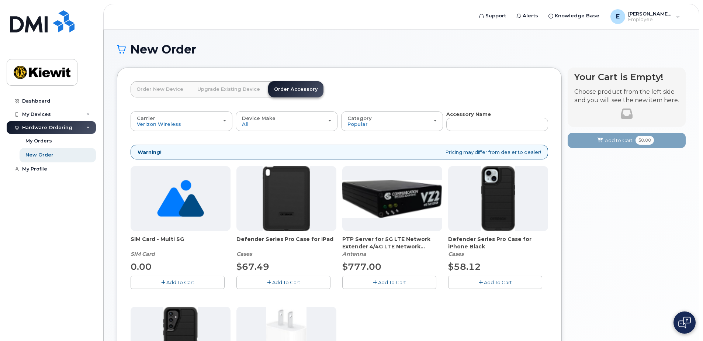
click at [156, 89] on link "Order New Device" at bounding box center [159, 89] width 59 height 16
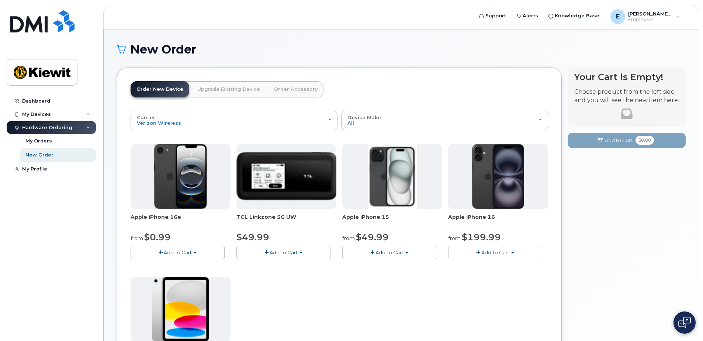
scroll to position [37, 0]
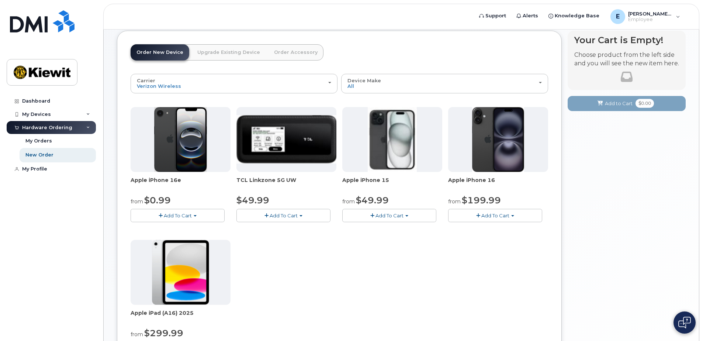
click at [107, 217] on div "New Order × Share This Order If you want to allow others to create or edit orde…" at bounding box center [401, 210] width 595 height 435
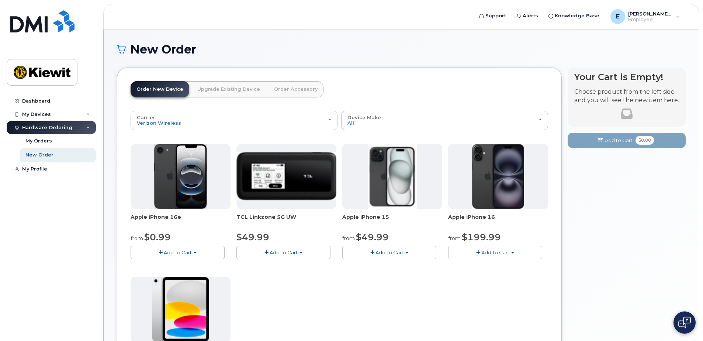
click at [497, 245] on div "Apple iPhone 16 from $199.99 Add To Cart $929.99 - 2 Year Term (256 GB) $199.99…" at bounding box center [498, 201] width 100 height 115
click at [498, 250] on span "Add To Cart" at bounding box center [495, 252] width 28 height 6
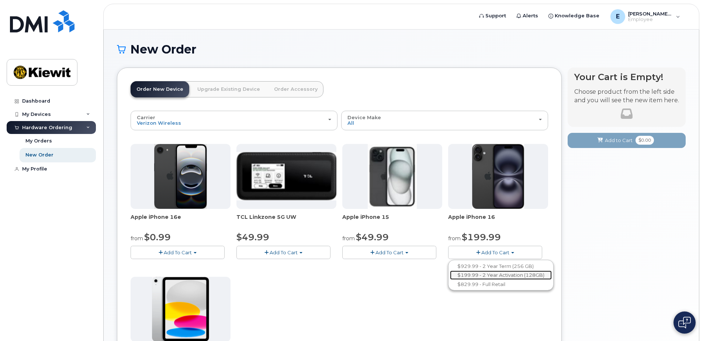
click at [498, 275] on link "$199.99 - 2 Year Activation (128GB)" at bounding box center [501, 274] width 102 height 9
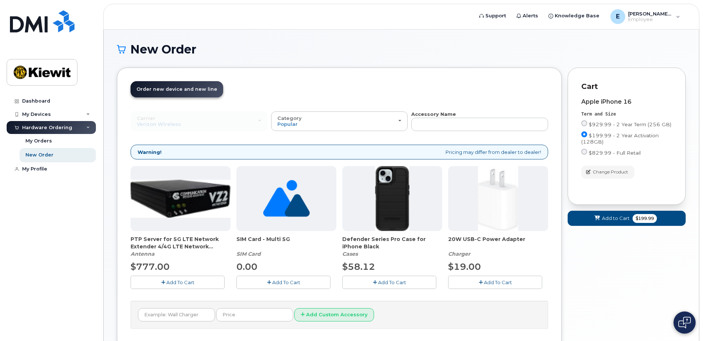
click at [370, 283] on button "Add To Cart" at bounding box center [389, 281] width 94 height 13
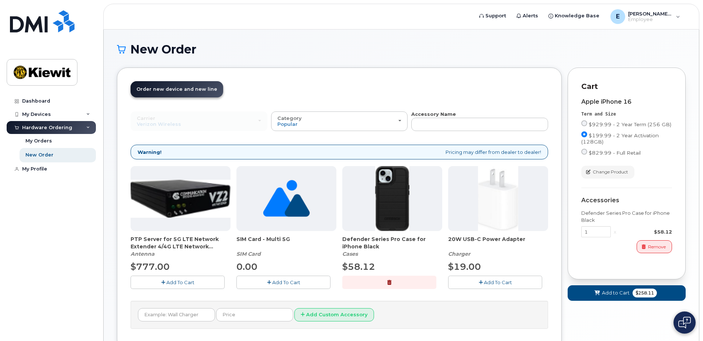
click at [478, 283] on icon "button" at bounding box center [480, 282] width 4 height 5
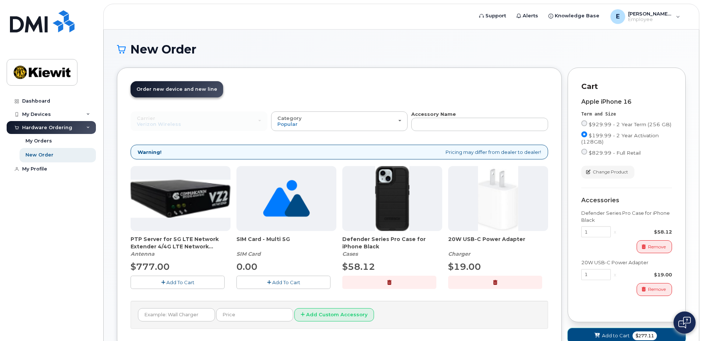
click at [610, 337] on span "Add to Cart" at bounding box center [616, 335] width 28 height 7
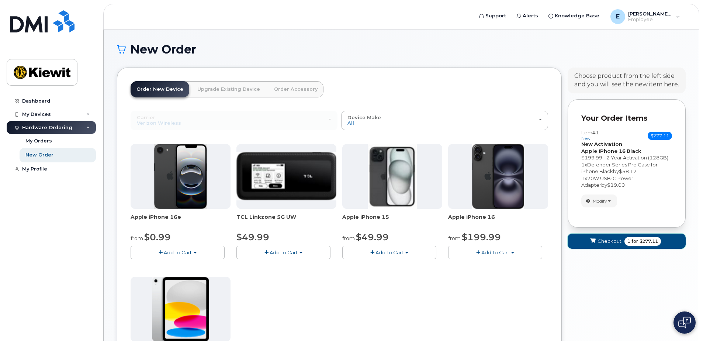
click at [598, 244] on span "Checkout" at bounding box center [609, 240] width 24 height 7
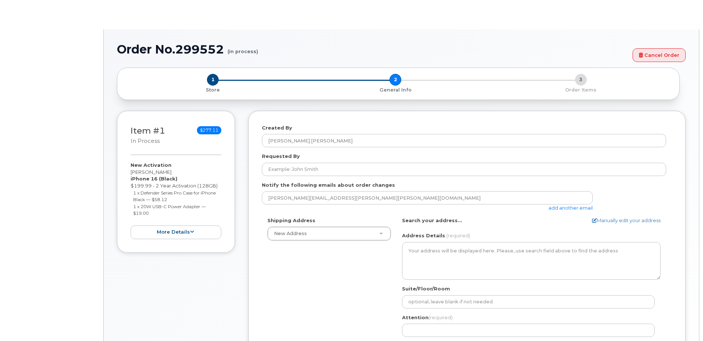
select select
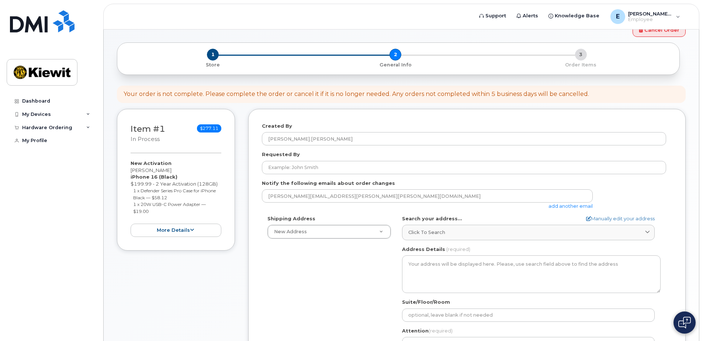
scroll to position [74, 0]
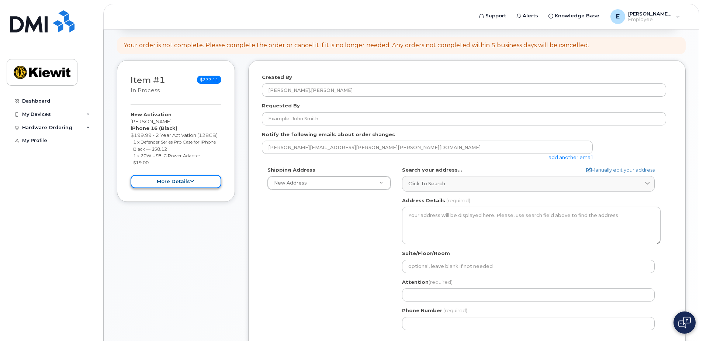
click at [193, 185] on button "more details" at bounding box center [175, 182] width 91 height 14
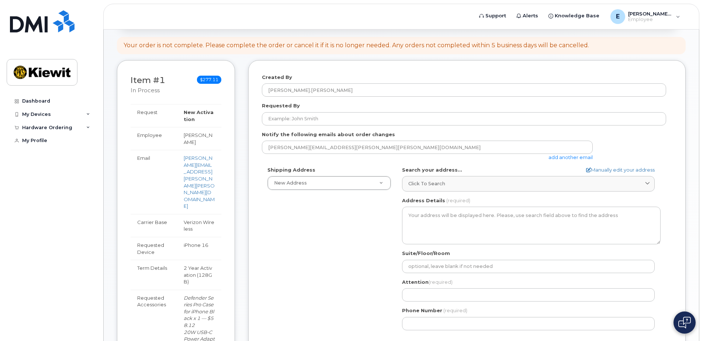
click at [239, 164] on div "Item #1 in process $277.11 New Activation Emanuel Robles iPhone 16 (Black) $199…" at bounding box center [401, 288] width 568 height 457
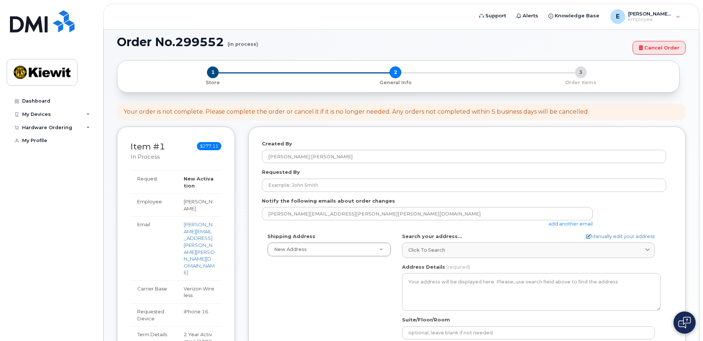
scroll to position [0, 0]
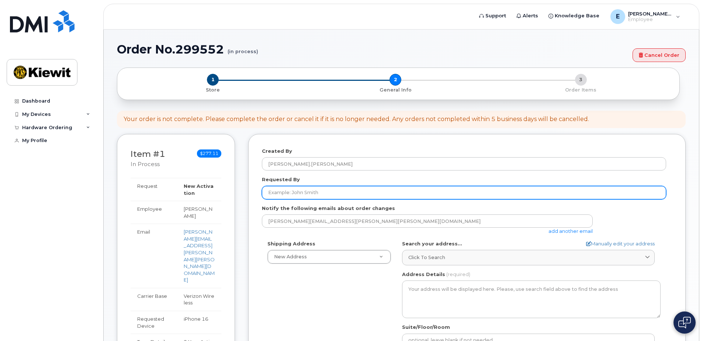
click at [309, 195] on input "Requested By" at bounding box center [464, 192] width 404 height 13
type input "[PERSON_NAME]"
type input "9136081407"
select select
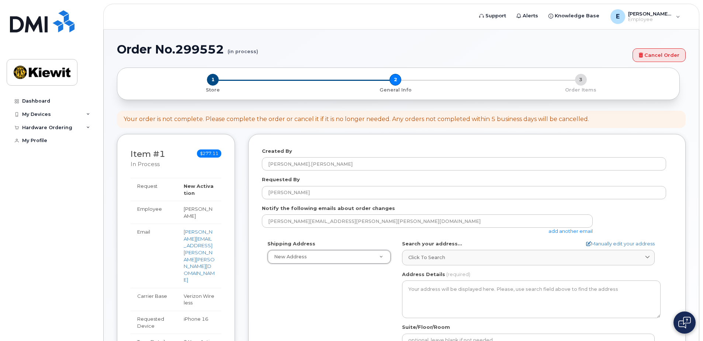
click at [553, 230] on link "add another email" at bounding box center [570, 231] width 44 height 6
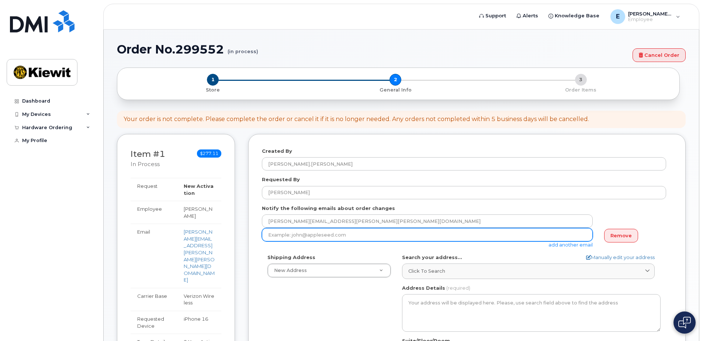
click at [433, 236] on input "email" at bounding box center [427, 234] width 331 height 13
paste input "David.Gholson@kiewit.com"
drag, startPoint x: 333, startPoint y: 235, endPoint x: 261, endPoint y: 224, distance: 73.1
click at [261, 224] on div "Created By Emanuel.Robles Requested By David Gholson Notify the following email…" at bounding box center [466, 295] width 437 height 322
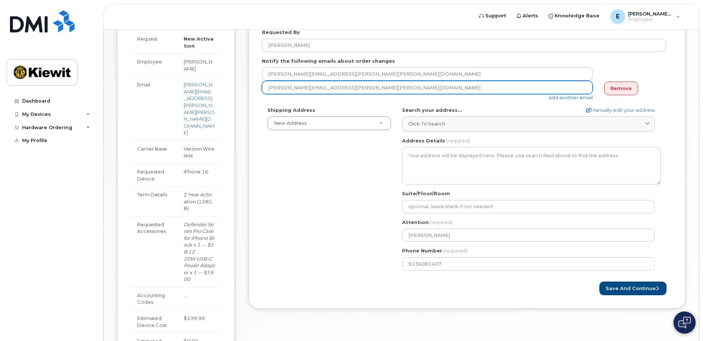
scroll to position [147, 0]
type input "David.Gholson@kiewit.com"
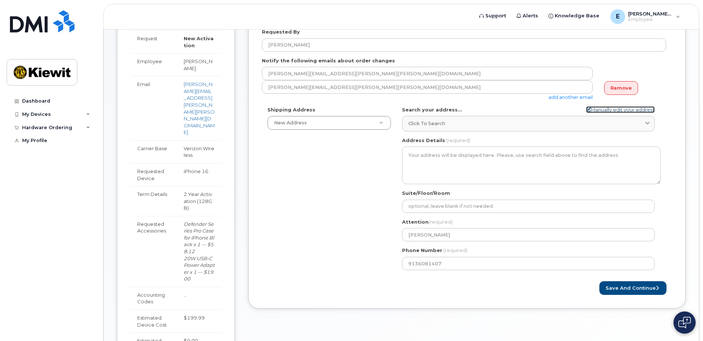
click at [591, 111] on link "Manually edit your address" at bounding box center [620, 109] width 69 height 7
select select
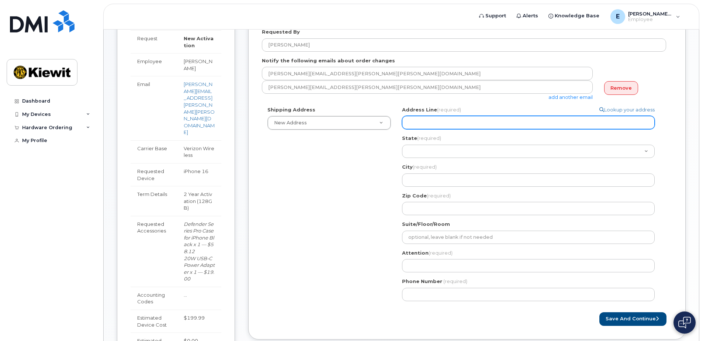
click at [445, 123] on input "Address Line (required)" at bounding box center [528, 122] width 252 height 13
type input "16301 Texas 249 Access Road"
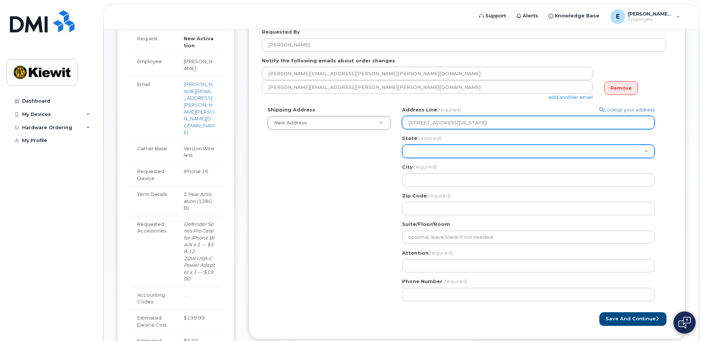
select select "TX"
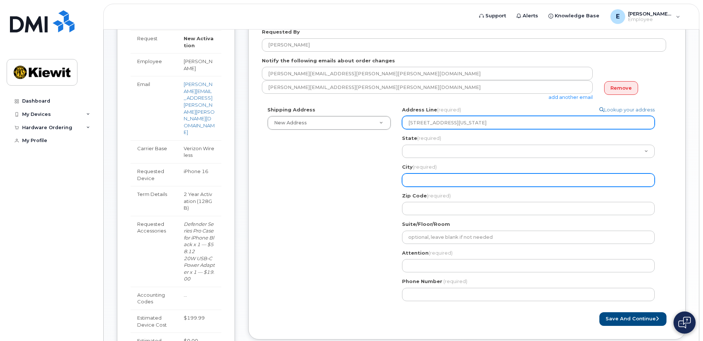
type input "Houston"
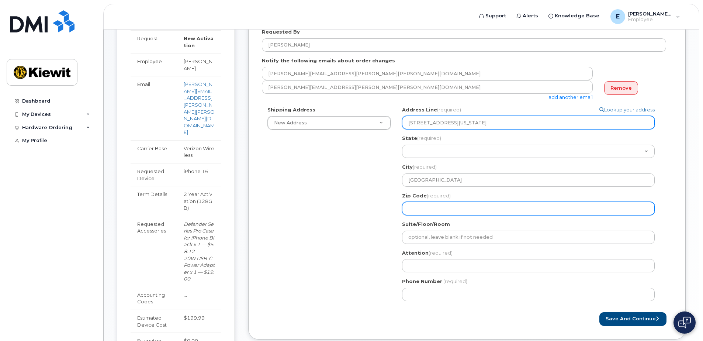
type input "77064"
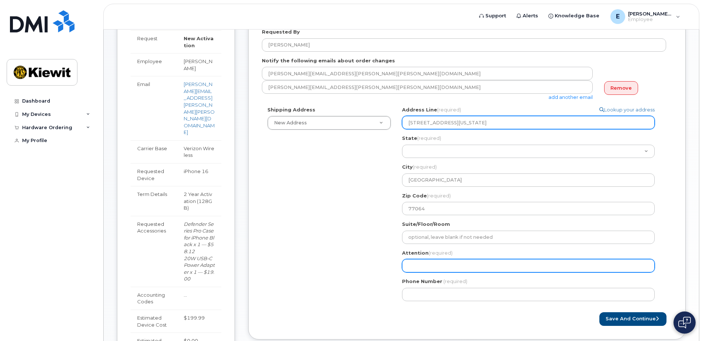
type input "[PERSON_NAME]"
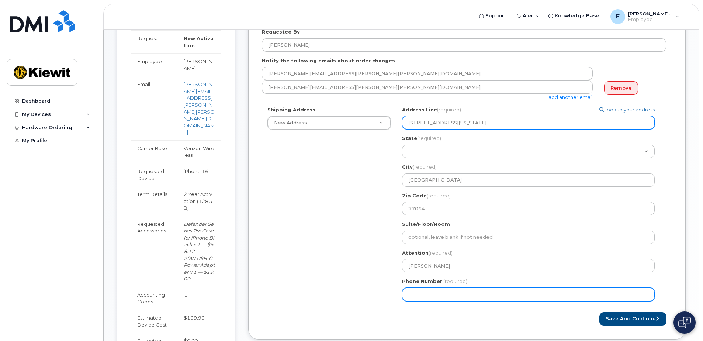
type input "9136081407"
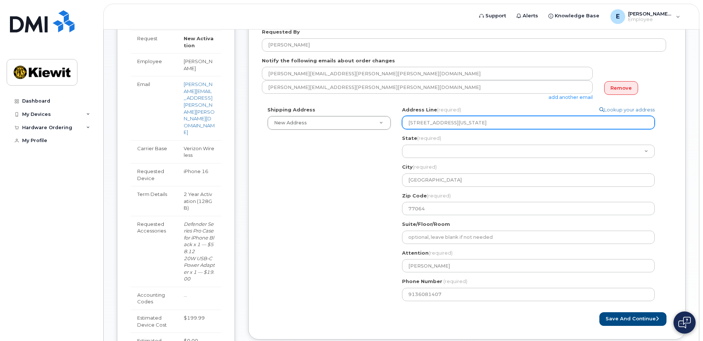
select select
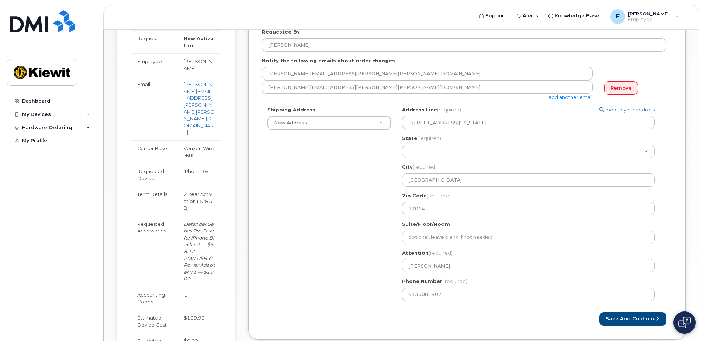
click at [389, 192] on div "Shipping Address New Address New Address 16301 Texas 249 Access Road TX Houston…" at bounding box center [464, 206] width 404 height 200
click at [617, 315] on button "Save and Continue" at bounding box center [632, 319] width 67 height 14
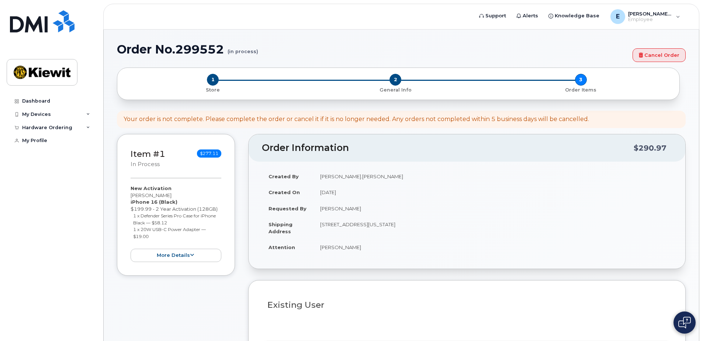
select select
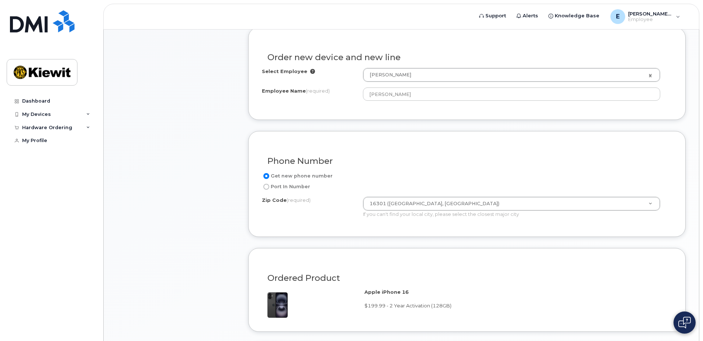
scroll to position [295, 0]
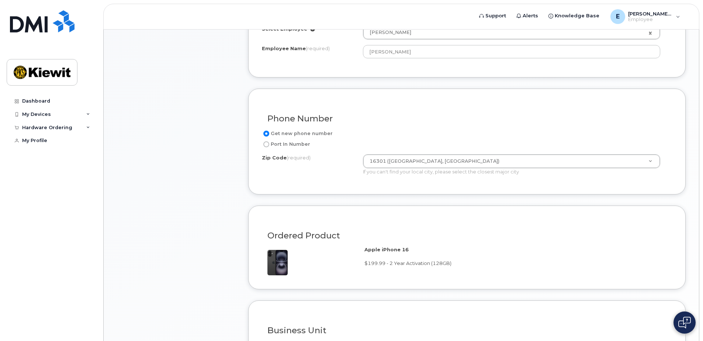
click at [265, 145] on input "Port In Number" at bounding box center [266, 144] width 6 height 6
radio input "true"
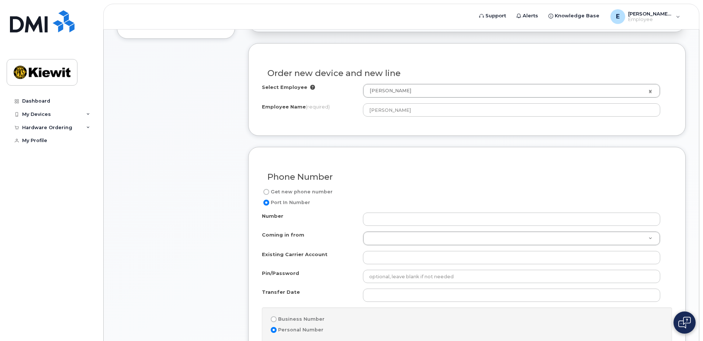
scroll to position [184, 0]
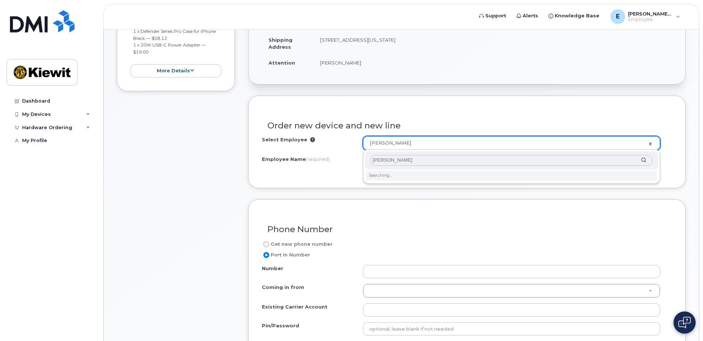
type input "[PERSON_NAME]"
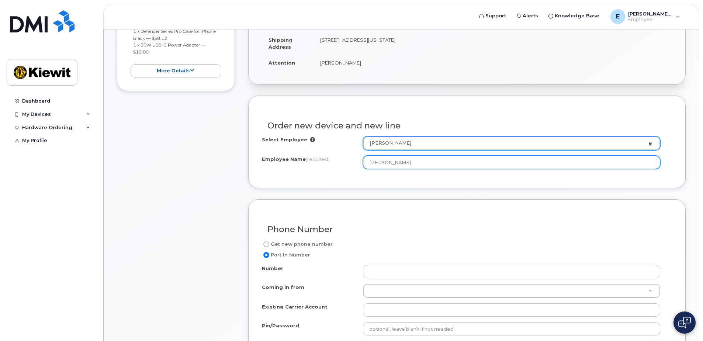
type input "[PERSON_NAME]"
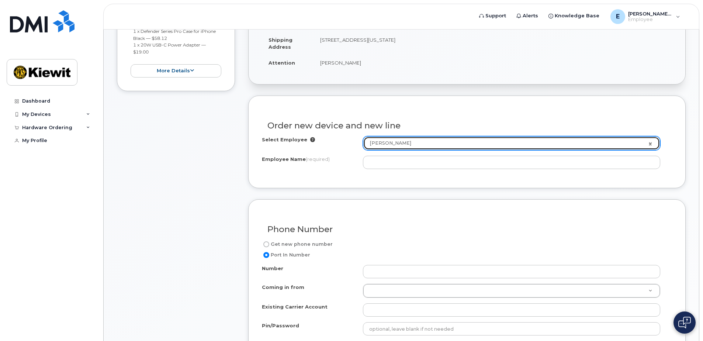
click at [651, 144] on link "[PERSON_NAME]" at bounding box center [511, 142] width 296 height 13
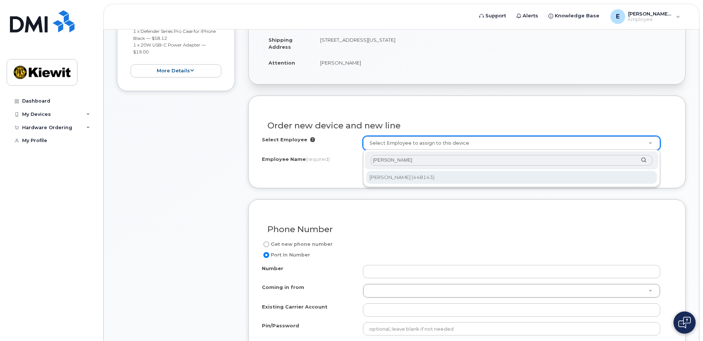
type input "[PERSON_NAME]"
type input "2157382"
type input "[PERSON_NAME]"
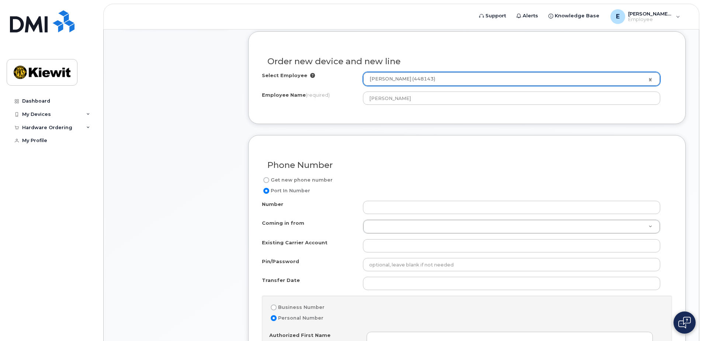
scroll to position [258, 0]
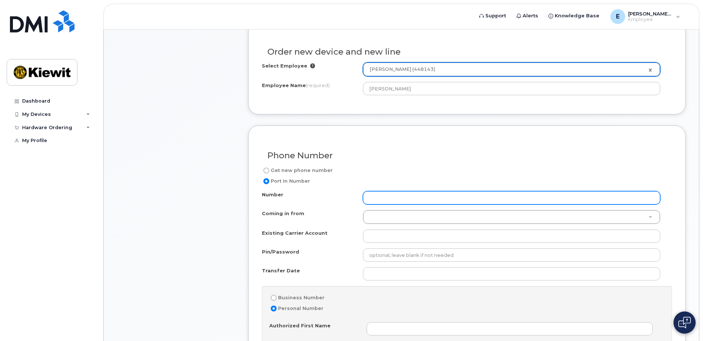
click at [377, 199] on input "Number" at bounding box center [511, 197] width 297 height 13
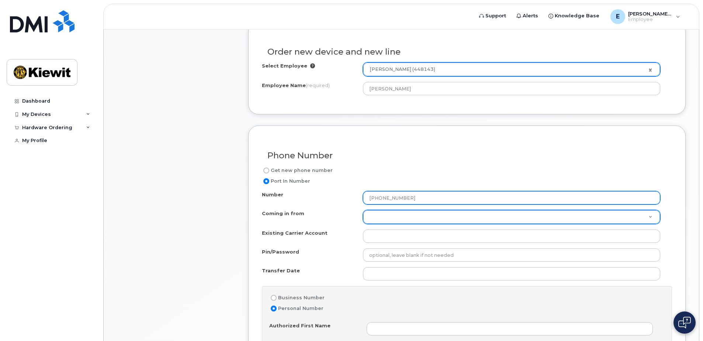
type input "[PHONE_NUMBER]"
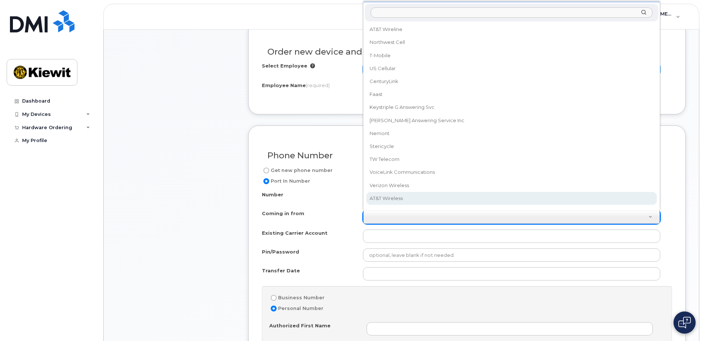
scroll to position [7, 0]
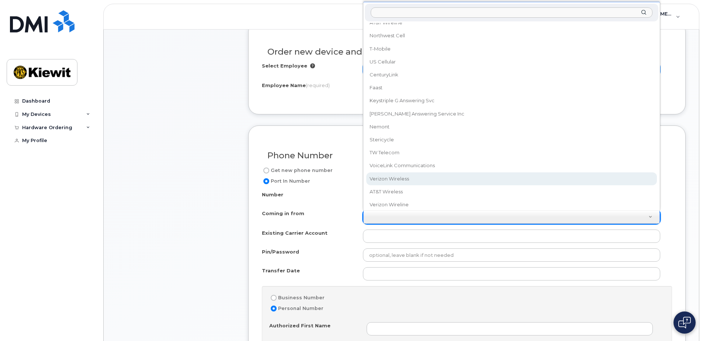
select select "Verizon Wireless"
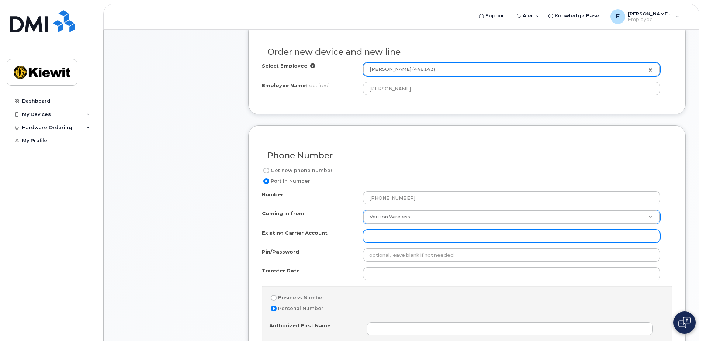
click at [376, 234] on input "Existing Carrier Account" at bounding box center [511, 235] width 297 height 13
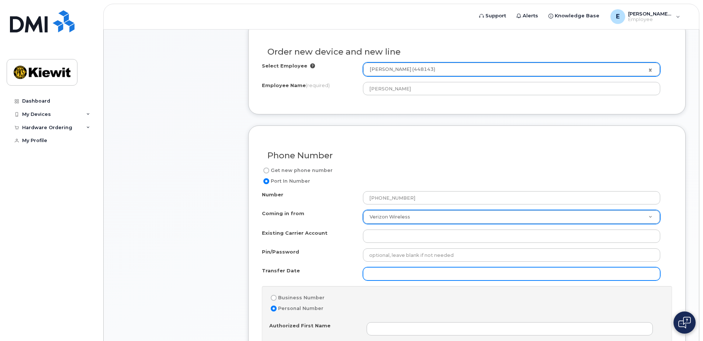
click at [385, 271] on input "Transfer Date" at bounding box center [511, 273] width 297 height 13
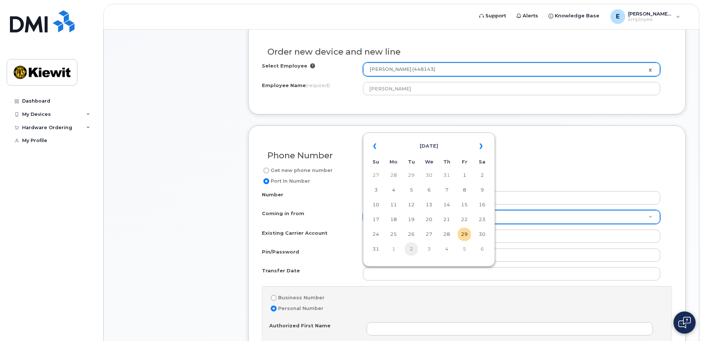
click at [407, 252] on td "2" at bounding box center [410, 248] width 13 height 13
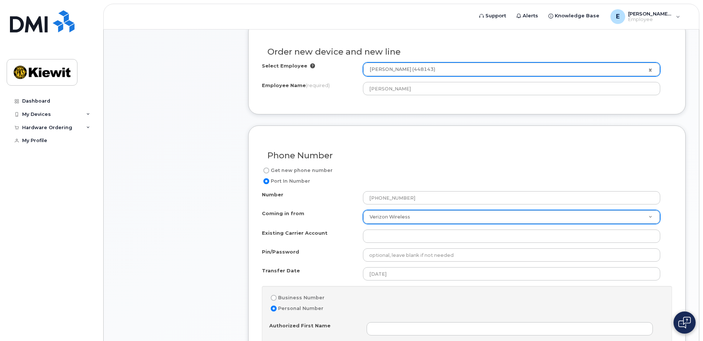
click at [336, 264] on div "Number [PHONE_NUMBER] Coming in from Verizon Wireless Coming in from AT&T Wirel…" at bounding box center [467, 342] width 410 height 303
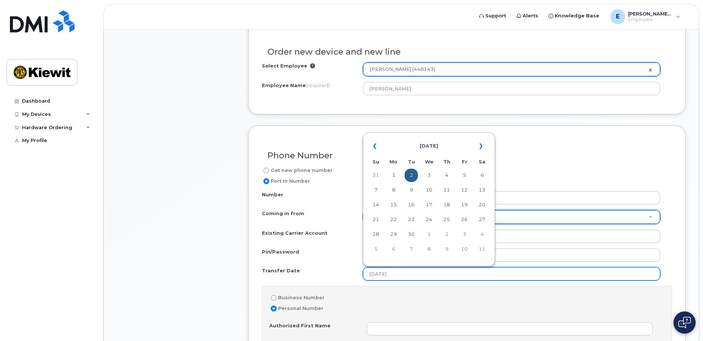
click at [399, 274] on input "[DATE]" at bounding box center [511, 273] width 297 height 13
type input "2"
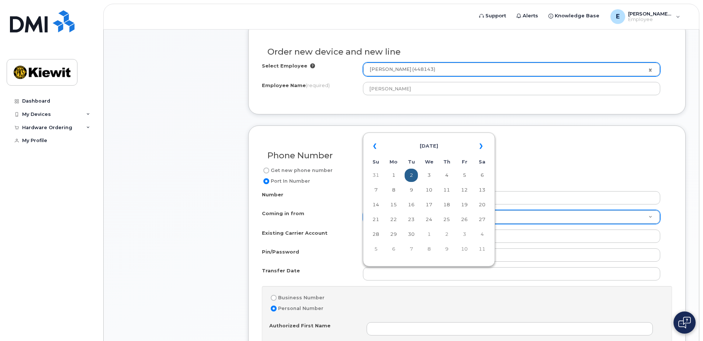
click at [348, 257] on div "Pin/Password" at bounding box center [312, 253] width 101 height 10
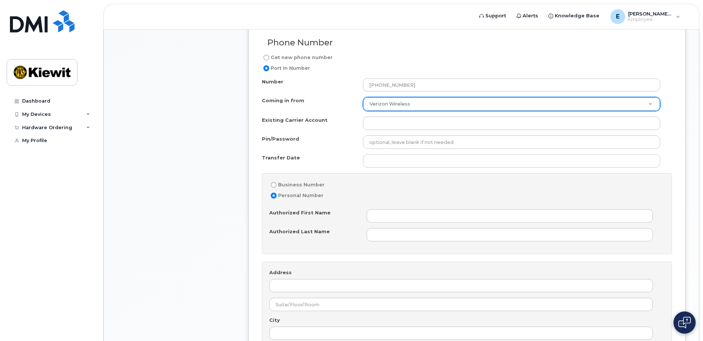
scroll to position [442, 0]
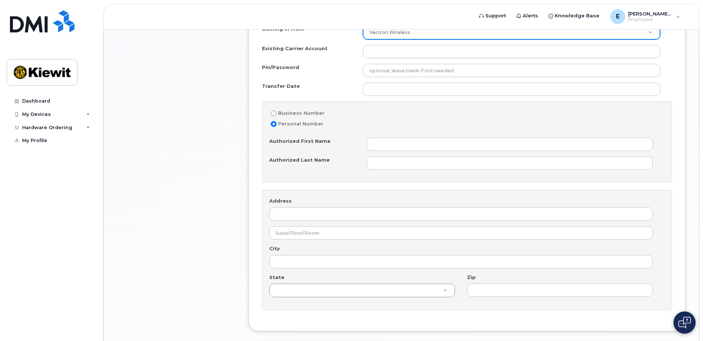
click at [273, 114] on input "Business Number" at bounding box center [274, 113] width 6 height 6
radio input "true"
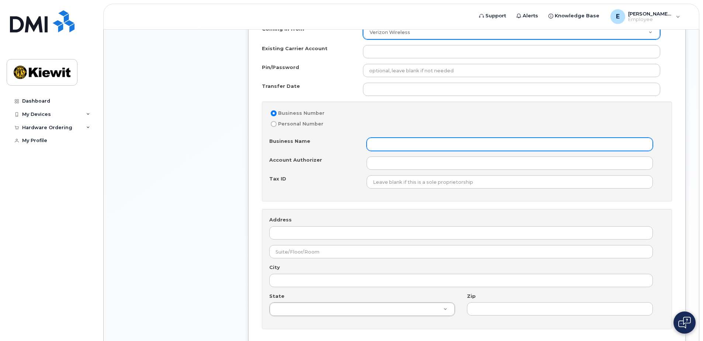
click at [372, 143] on input "Business Name" at bounding box center [509, 143] width 286 height 13
type input "[PERSON_NAME] Equipment Services"
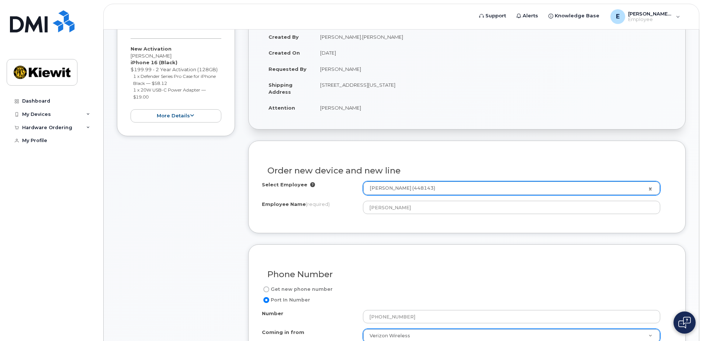
scroll to position [0, 0]
